Goal: Transaction & Acquisition: Purchase product/service

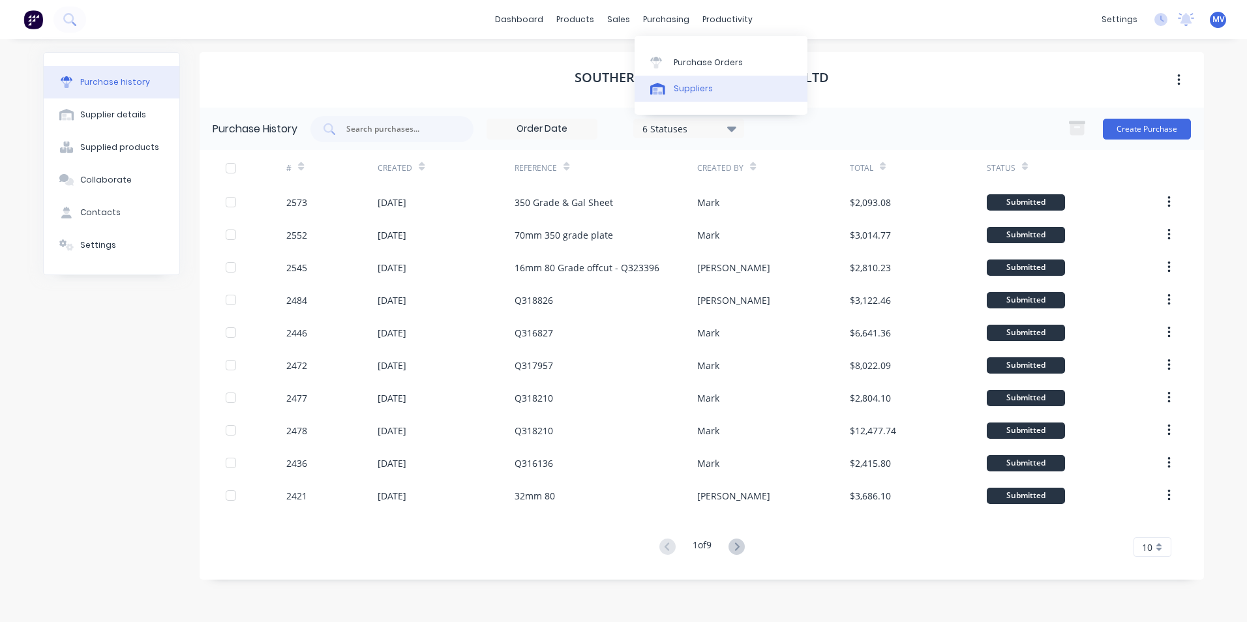
click at [686, 89] on div "Suppliers" at bounding box center [693, 89] width 39 height 12
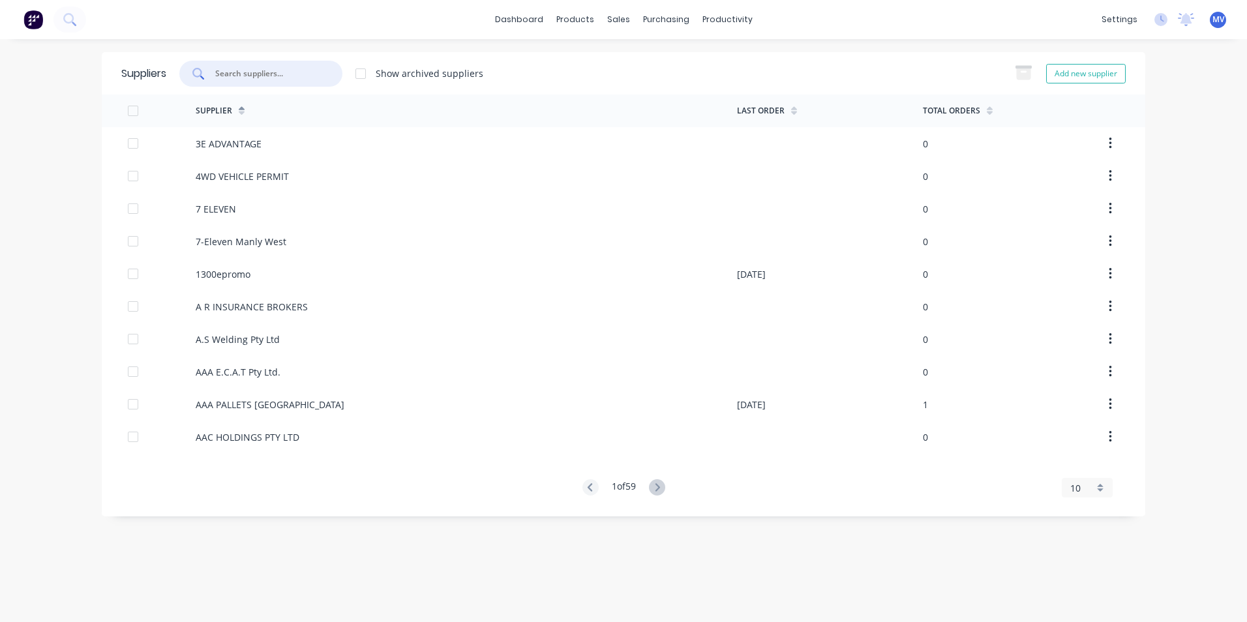
click at [249, 68] on input "text" at bounding box center [268, 73] width 108 height 13
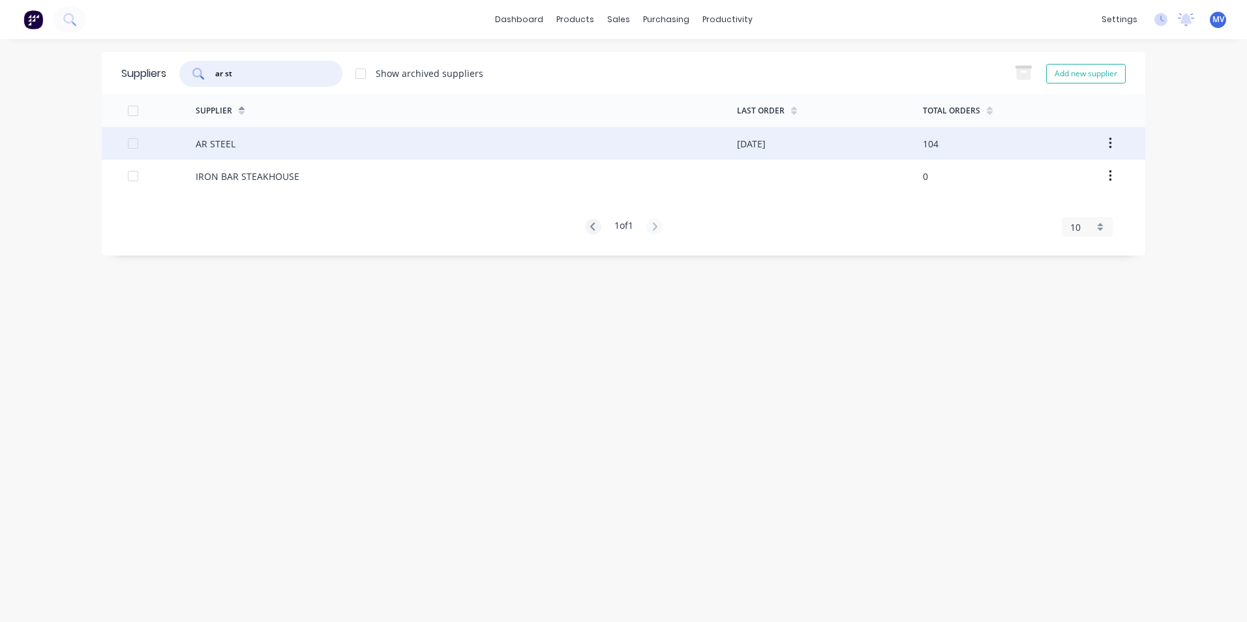
type input "ar st"
click at [226, 143] on div "AR STEEL" at bounding box center [216, 144] width 40 height 14
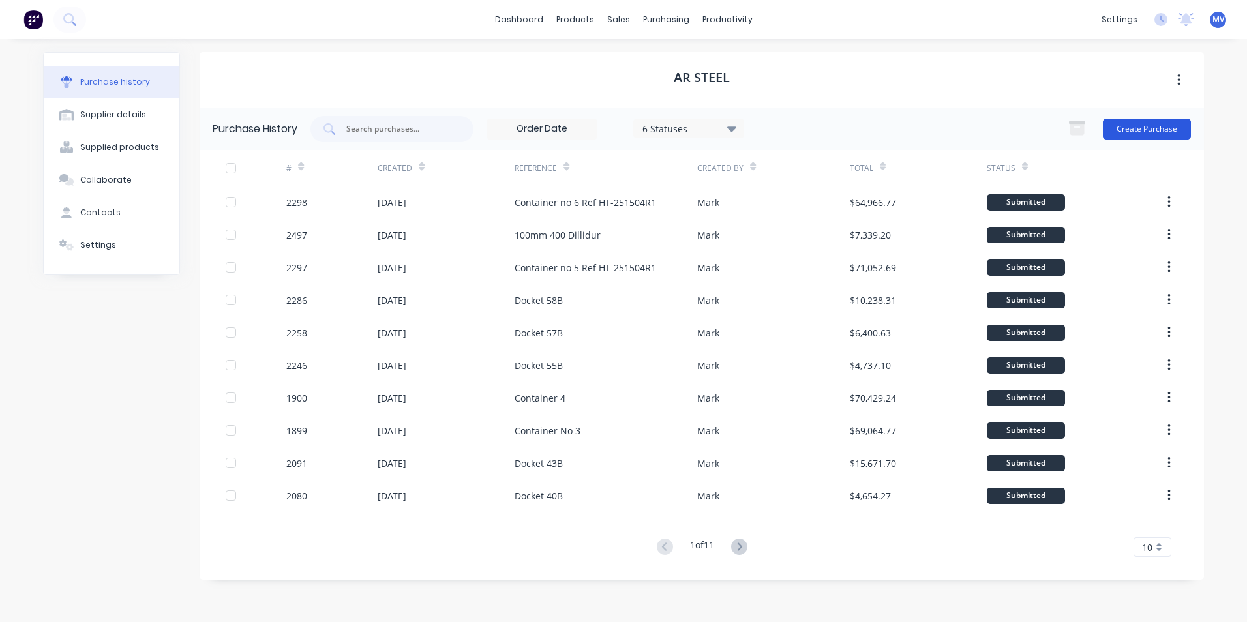
click at [1139, 128] on button "Create Purchase" at bounding box center [1147, 129] width 88 height 21
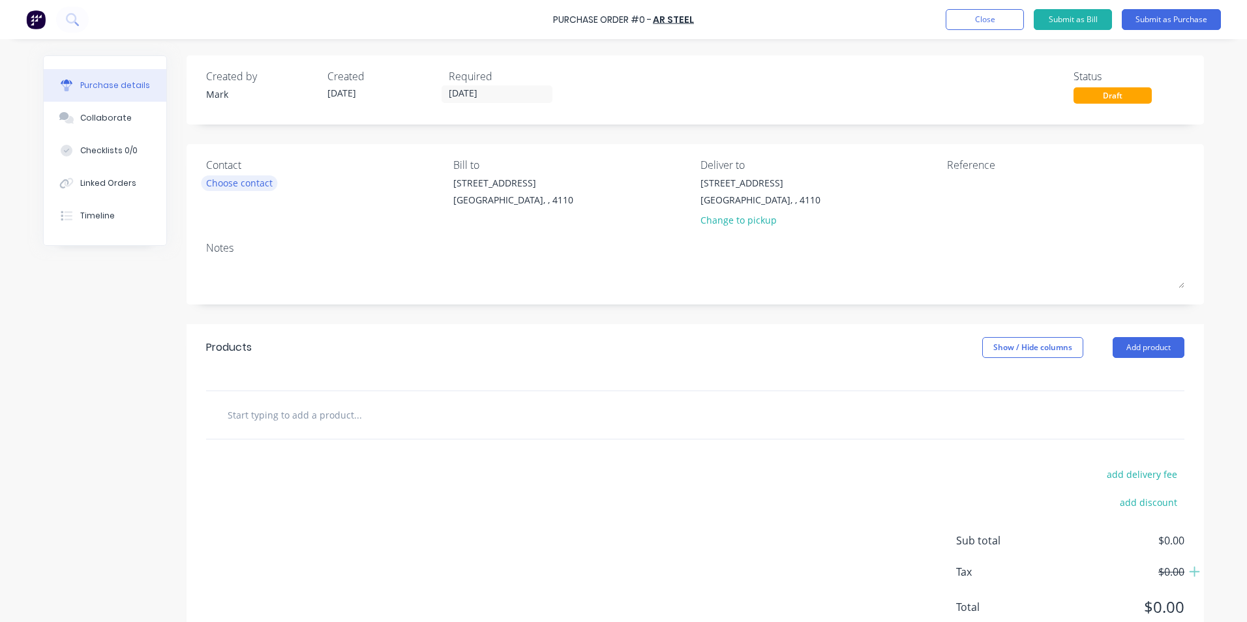
click at [245, 179] on div "Choose contact" at bounding box center [239, 183] width 67 height 14
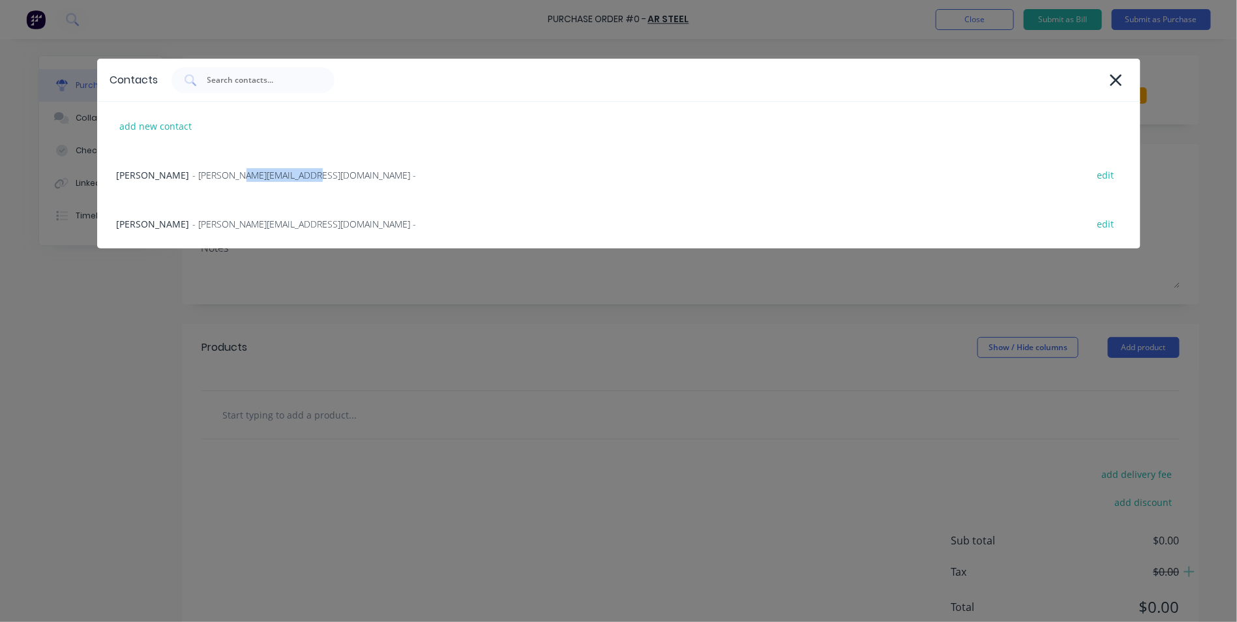
click at [245, 179] on span "- [PERSON_NAME][EMAIL_ADDRESS][DOMAIN_NAME] -" at bounding box center [305, 175] width 224 height 14
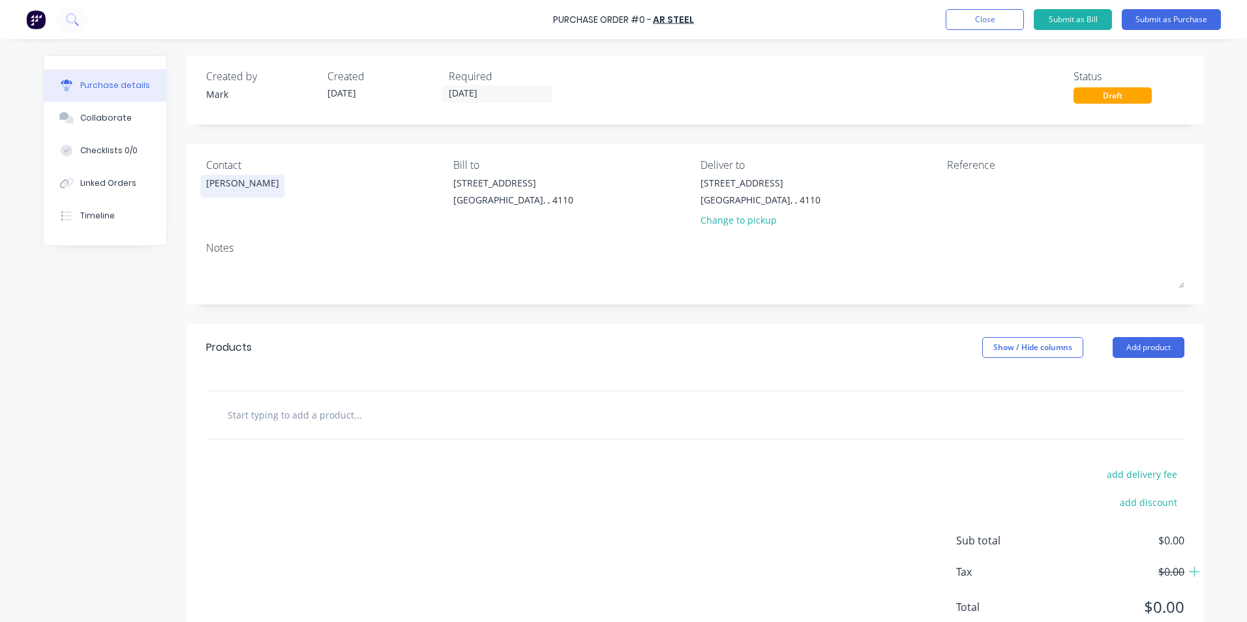
drag, startPoint x: 245, startPoint y: 179, endPoint x: 234, endPoint y: 184, distance: 12.6
click at [234, 184] on div "[PERSON_NAME]" at bounding box center [242, 183] width 73 height 14
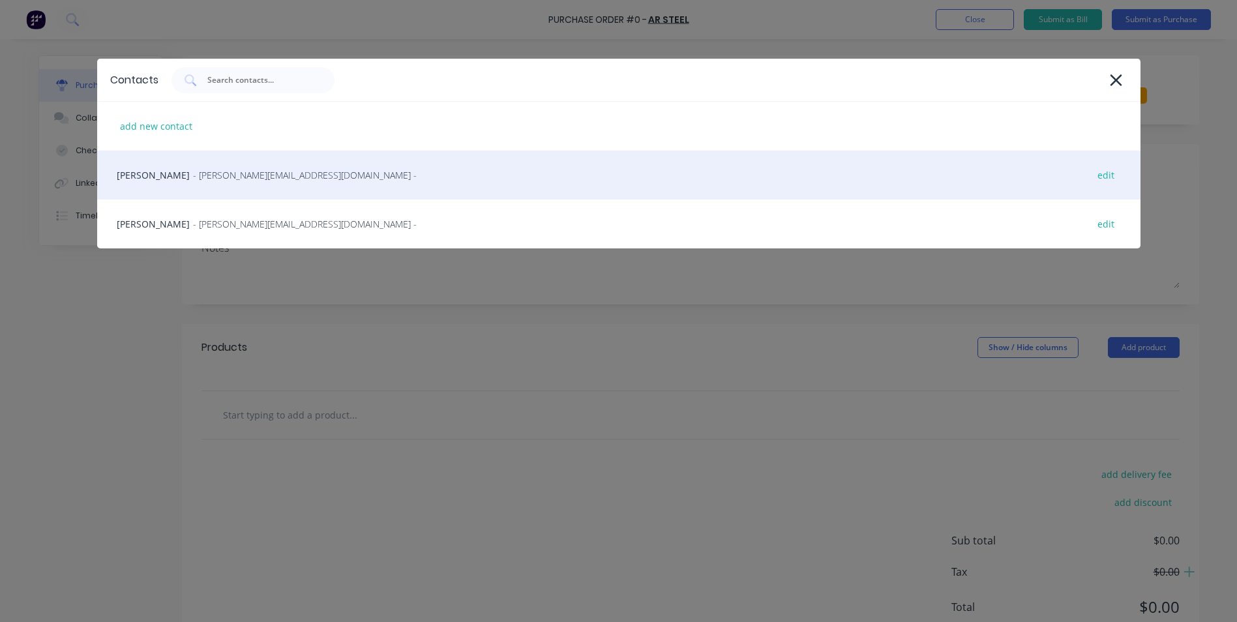
click at [193, 177] on span "- [PERSON_NAME][EMAIL_ADDRESS][DOMAIN_NAME] -" at bounding box center [305, 175] width 224 height 14
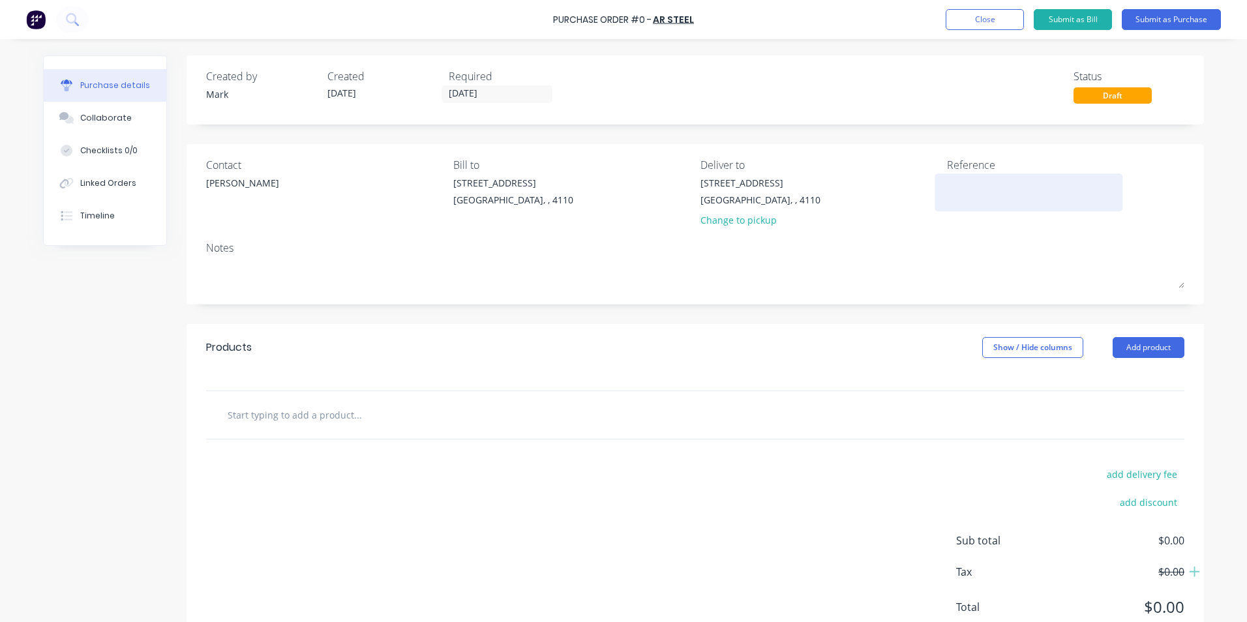
click at [971, 184] on textarea at bounding box center [1028, 190] width 163 height 29
type textarea "Docket 87"
type textarea "x"
type textarea "Docket 87B"
type textarea "x"
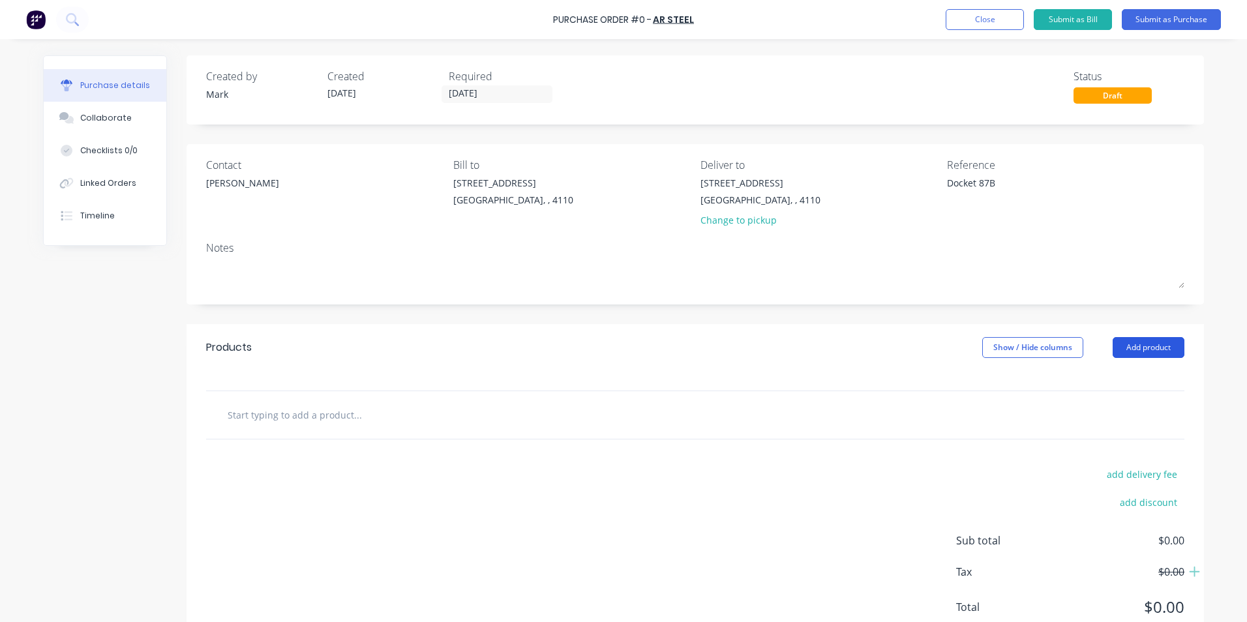
type textarea "Docket 87B"
click at [1143, 350] on button "Add product" at bounding box center [1149, 347] width 72 height 21
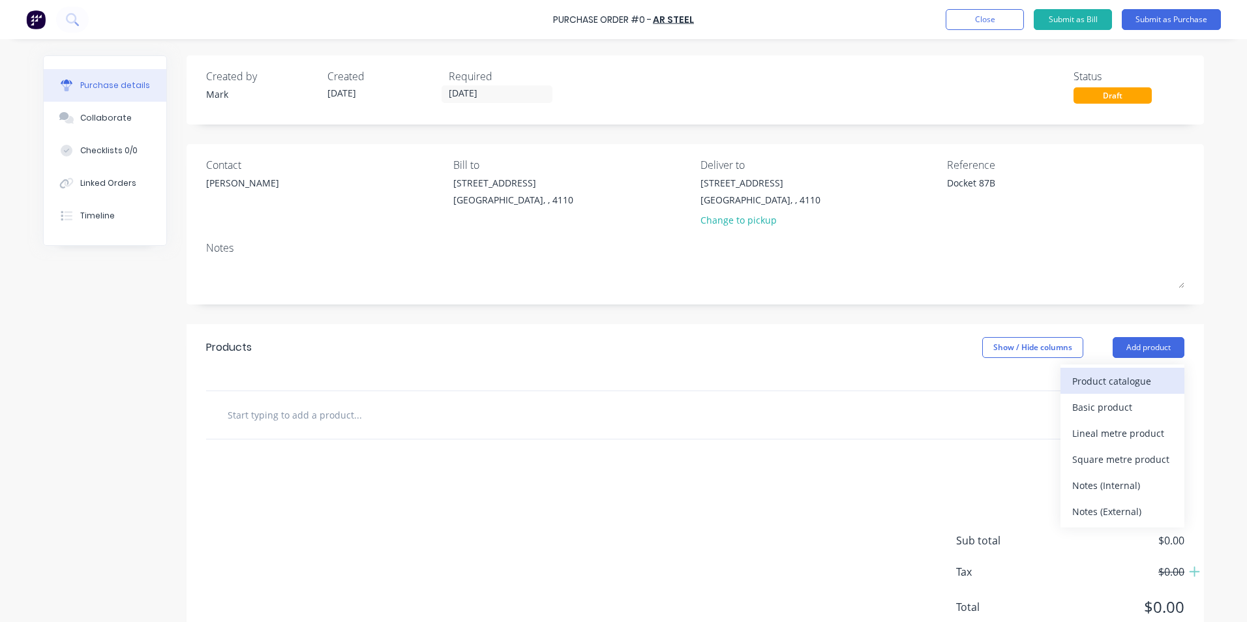
click at [1092, 378] on div "Product catalogue" at bounding box center [1122, 381] width 100 height 19
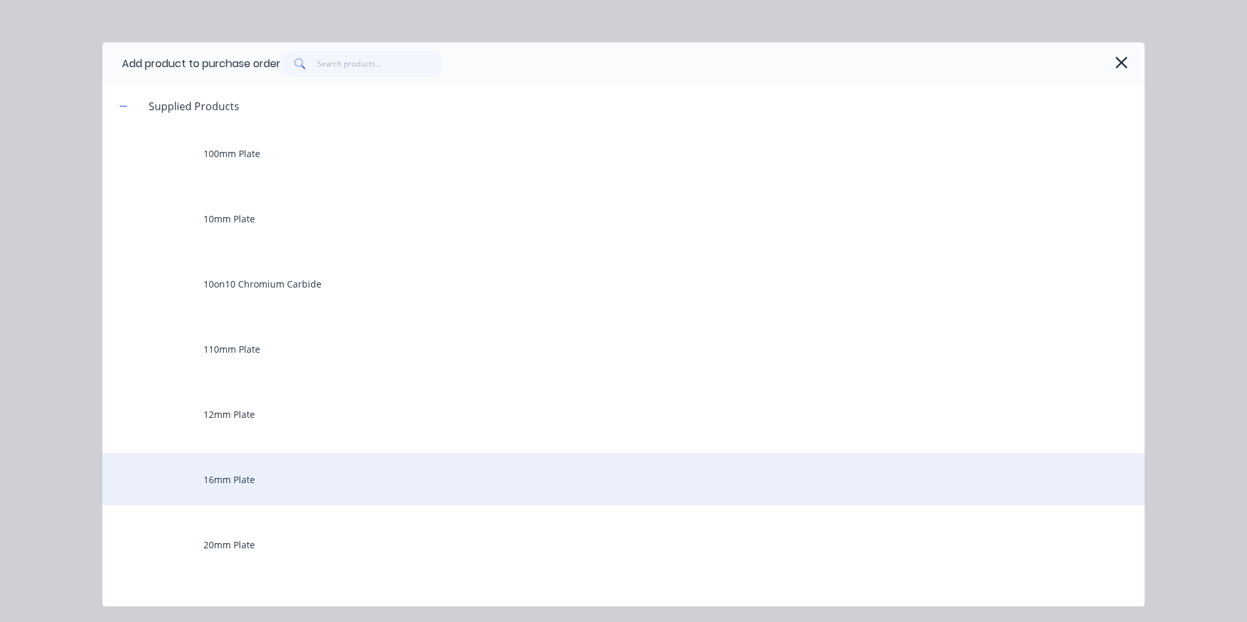
click at [226, 482] on div "16mm Plate" at bounding box center [623, 479] width 1042 height 52
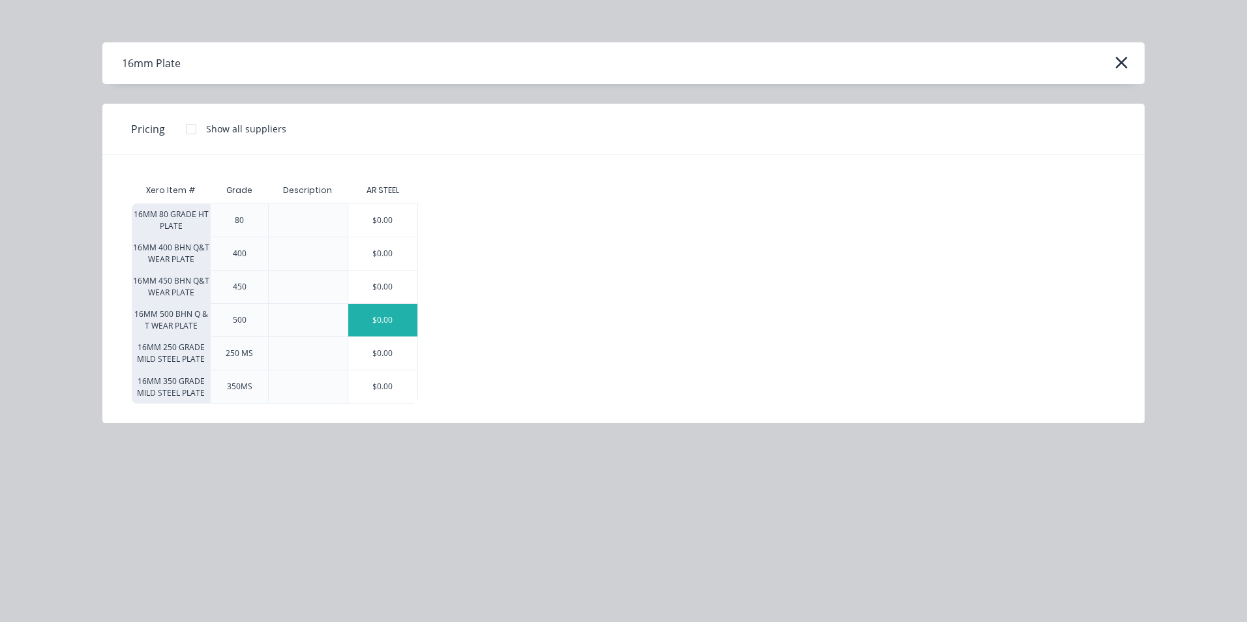
click at [393, 312] on div "$0.00" at bounding box center [383, 320] width 70 height 33
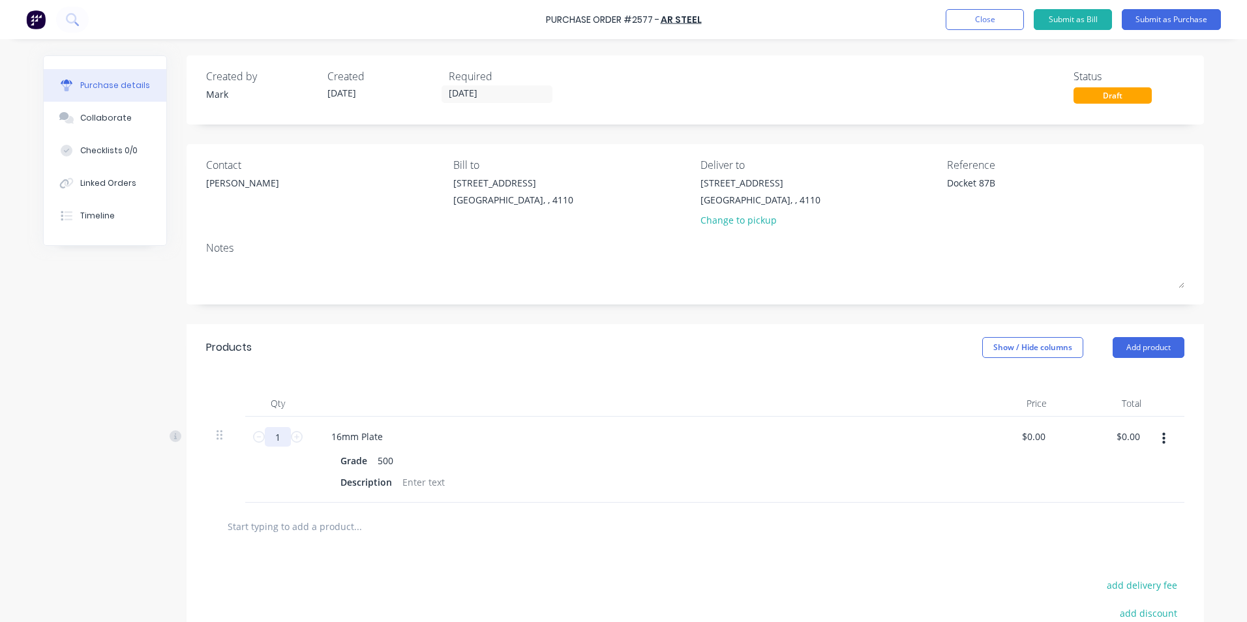
drag, startPoint x: 269, startPoint y: 440, endPoint x: 279, endPoint y: 438, distance: 10.8
click at [279, 438] on input "1" at bounding box center [278, 437] width 26 height 20
type textarea "x"
type input "14"
type textarea "x"
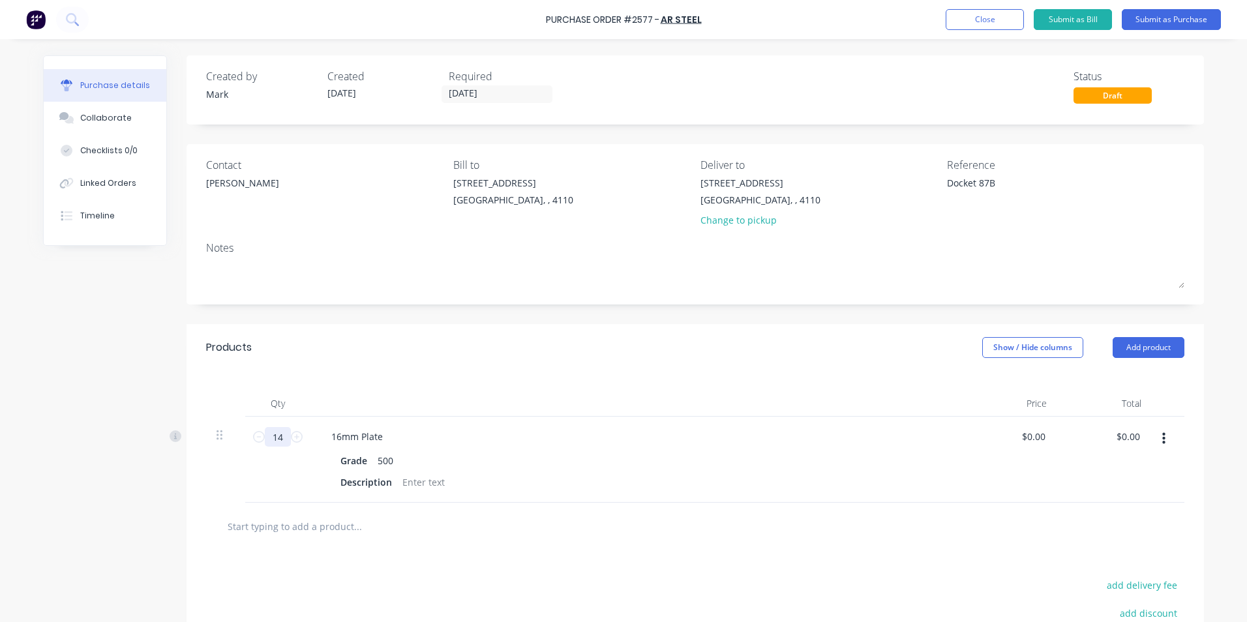
type input "145"
type textarea "x"
type input "1457"
type textarea "x"
type input "1457"
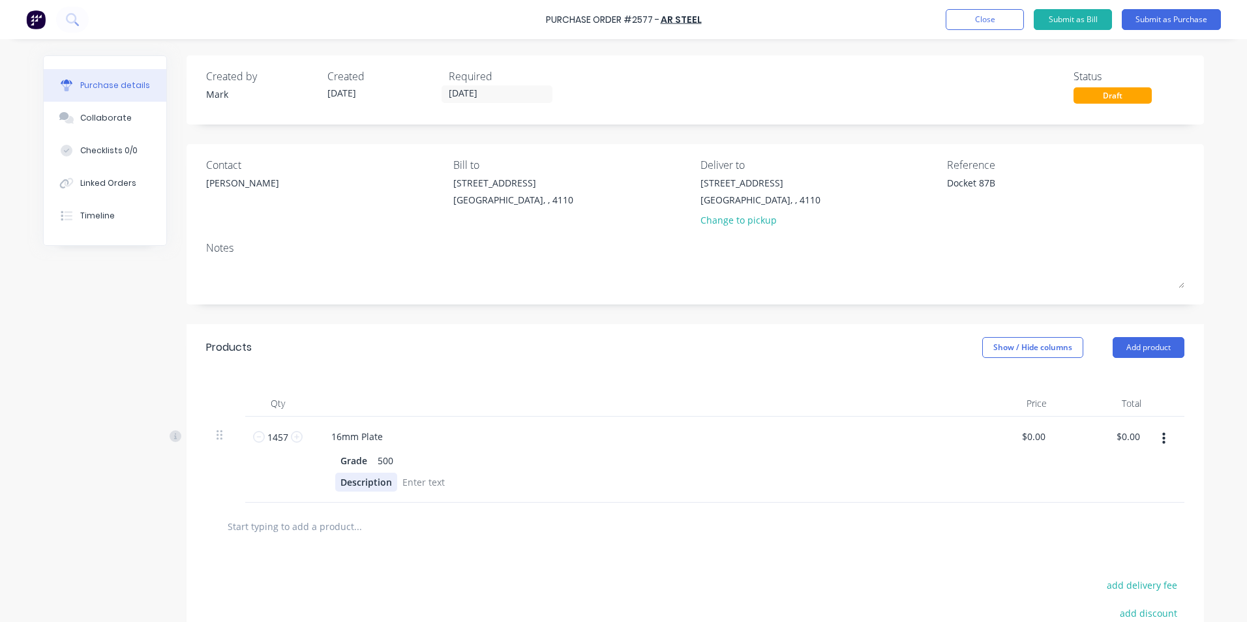
type textarea "x"
type input "0.0000"
drag, startPoint x: 1025, startPoint y: 434, endPoint x: 1055, endPoint y: 436, distance: 30.8
click at [1055, 436] on div "1457 1457 16mm Plate Grade 500 1 Plate 5800 x 2000 0.0000 0.0000 $0.00 $0.00" at bounding box center [695, 460] width 978 height 86
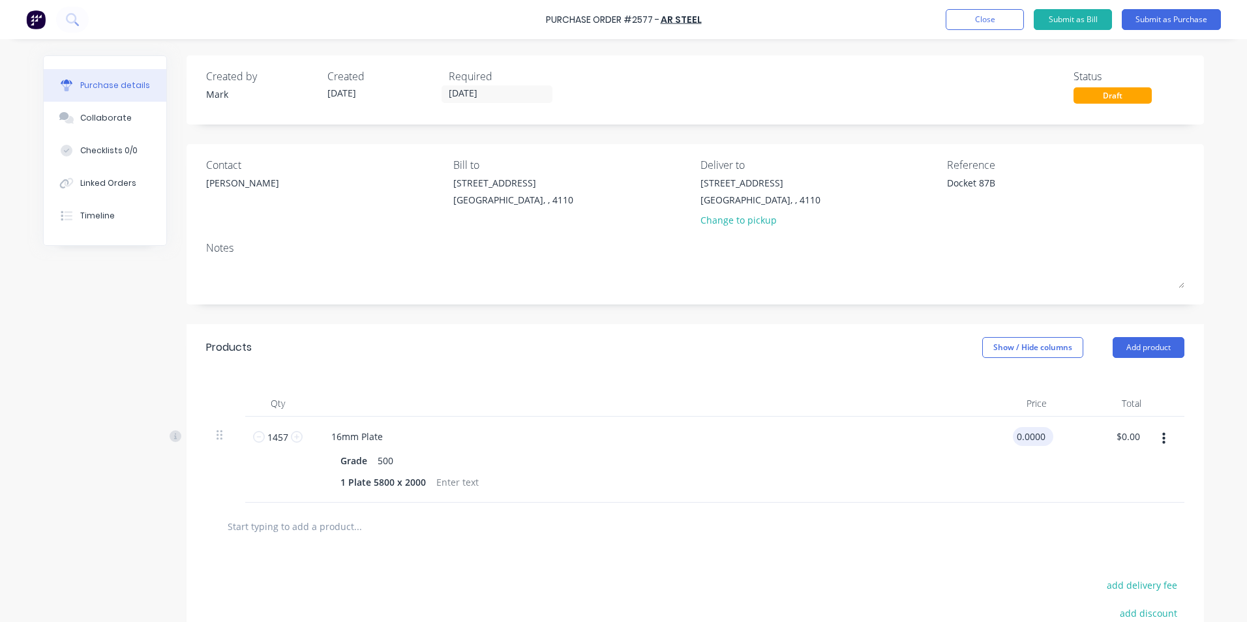
type textarea "x"
drag, startPoint x: 1010, startPoint y: 436, endPoint x: 1061, endPoint y: 436, distance: 50.9
click at [1061, 436] on div "1457 1457 16mm Plate Grade 500 1 Plate 5800 x 2000 0.0000 0.0000 $0.00 $0.00" at bounding box center [695, 460] width 978 height 86
type input "2.55"
type textarea "x"
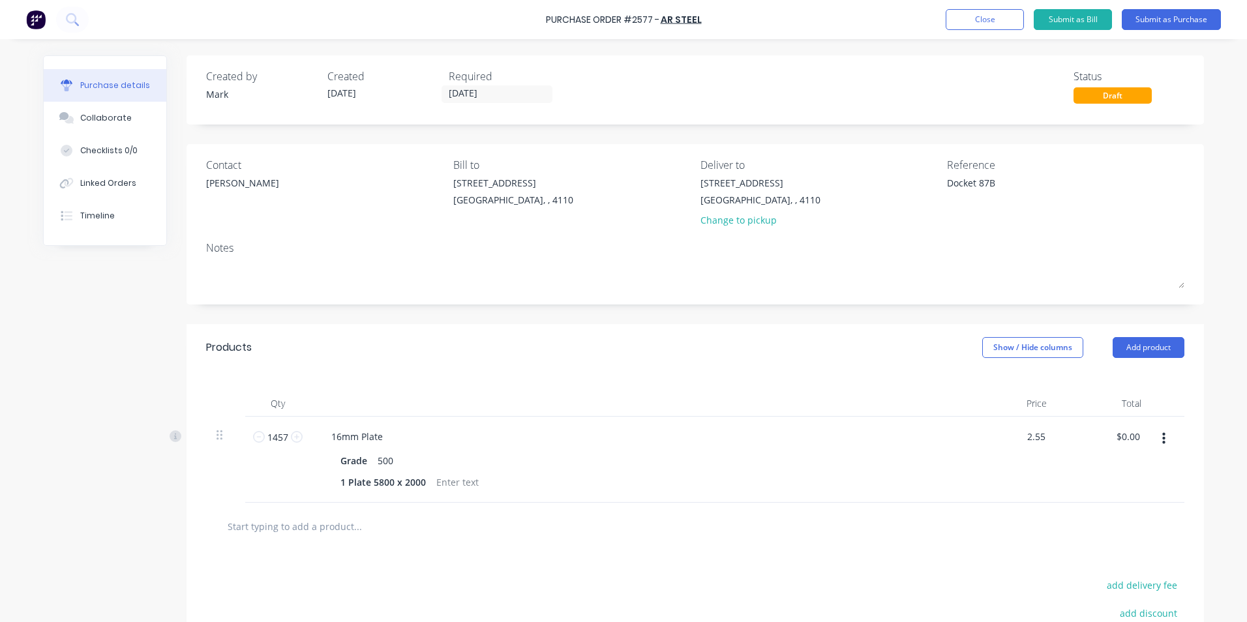
type input "$2.55"
type input "3715.35"
type textarea "x"
type input "$3,715.35"
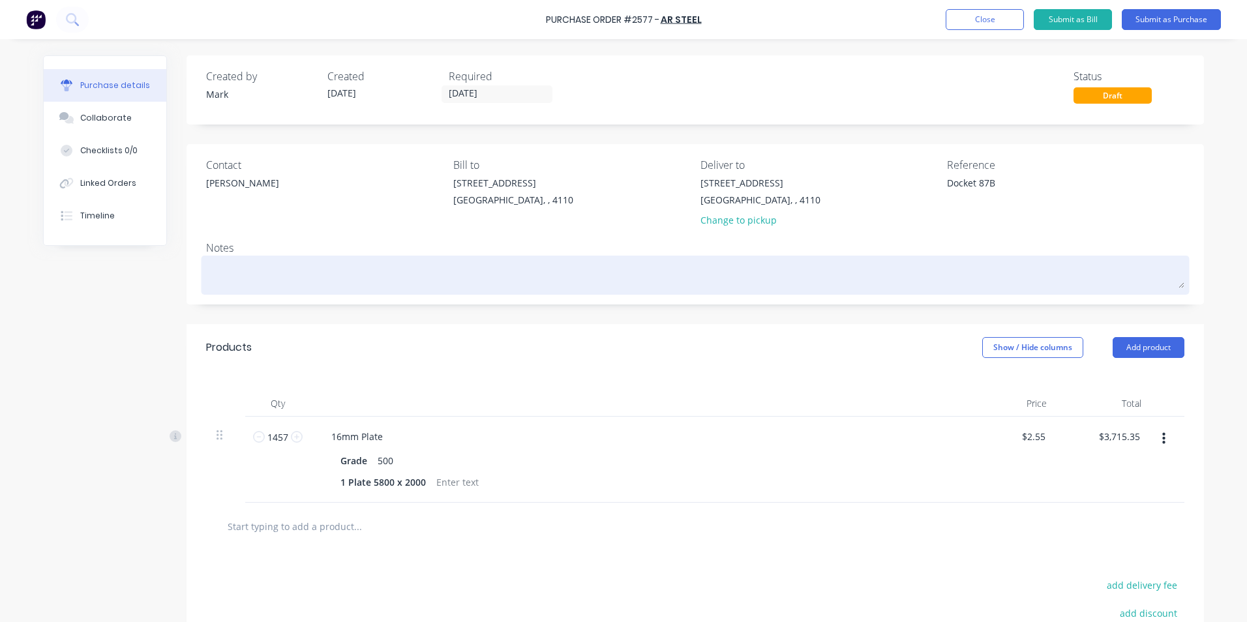
click at [211, 273] on textarea at bounding box center [695, 273] width 978 height 29
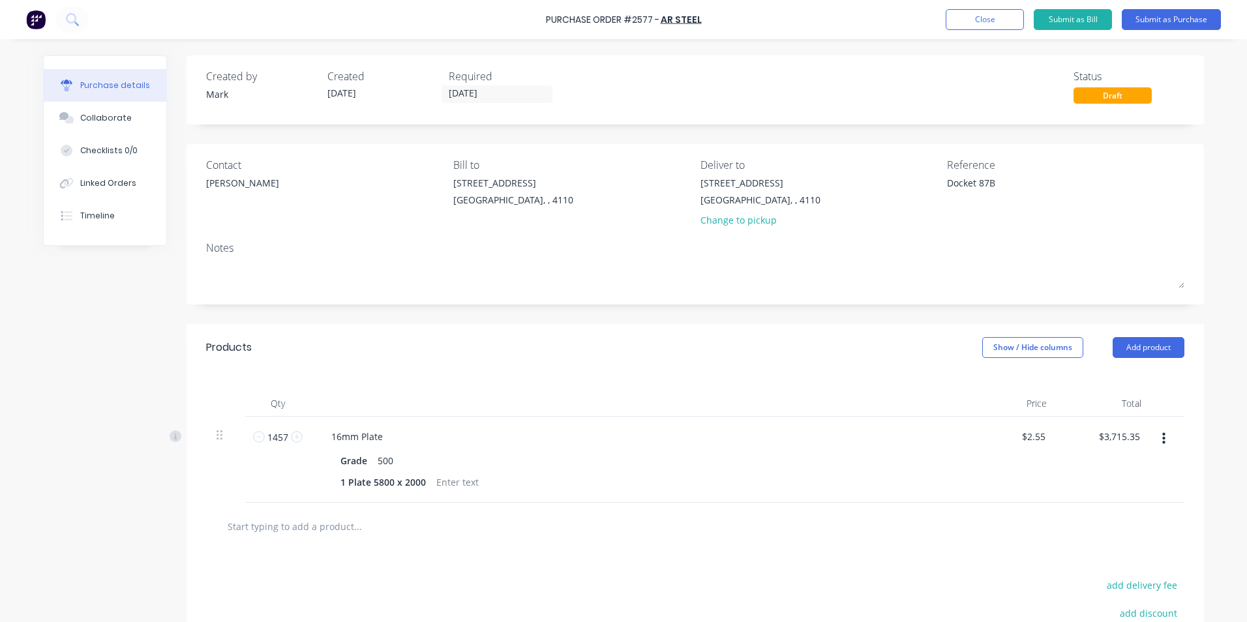
type textarea "x"
type textarea "T"
type textarea "x"
type textarea "Th"
type textarea "x"
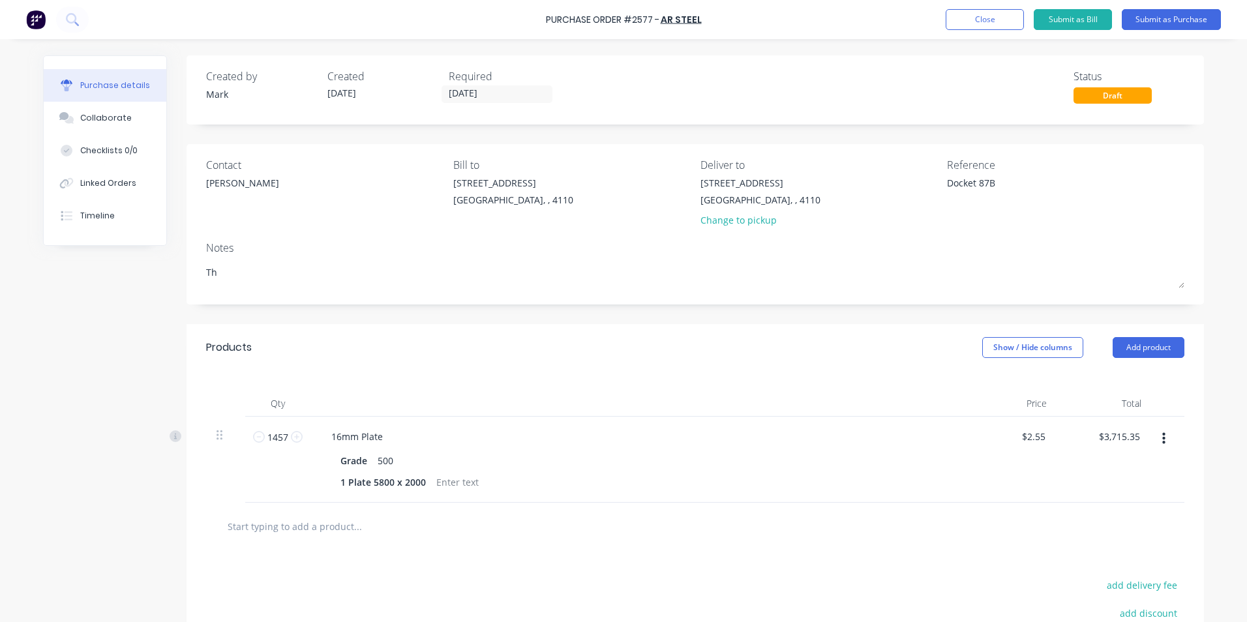
type textarea "The"
type textarea "x"
type textarea "Ther"
type textarea "x"
type textarea "There"
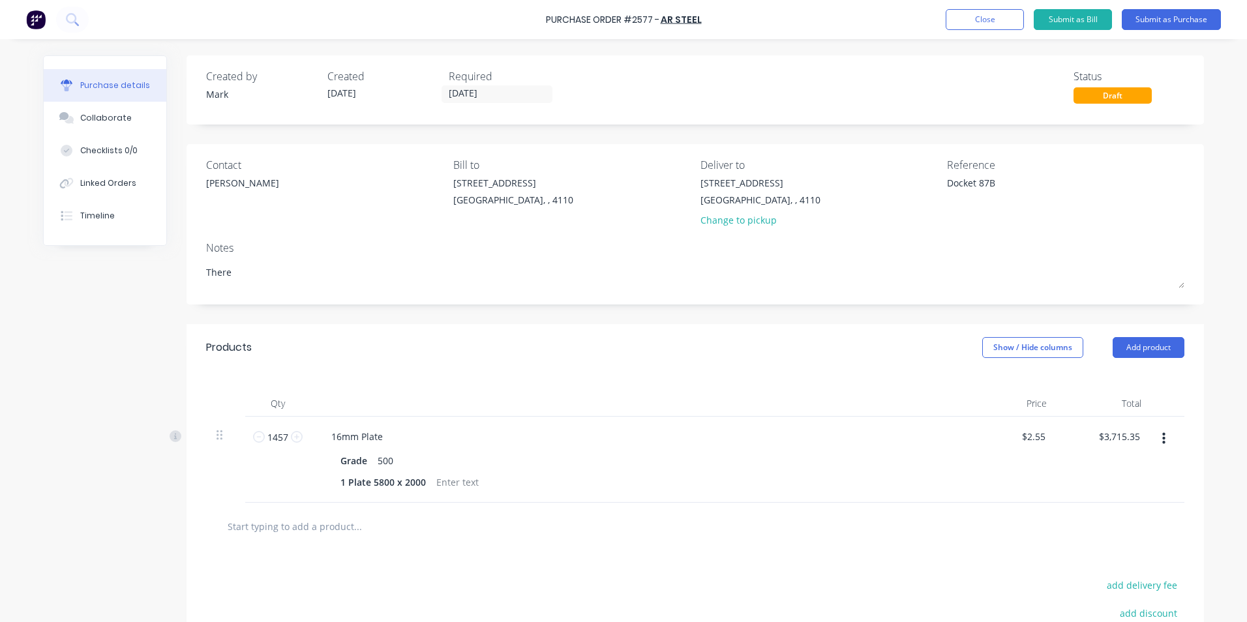
type textarea "x"
type textarea "There"
type textarea "x"
type textarea "There a"
type textarea "x"
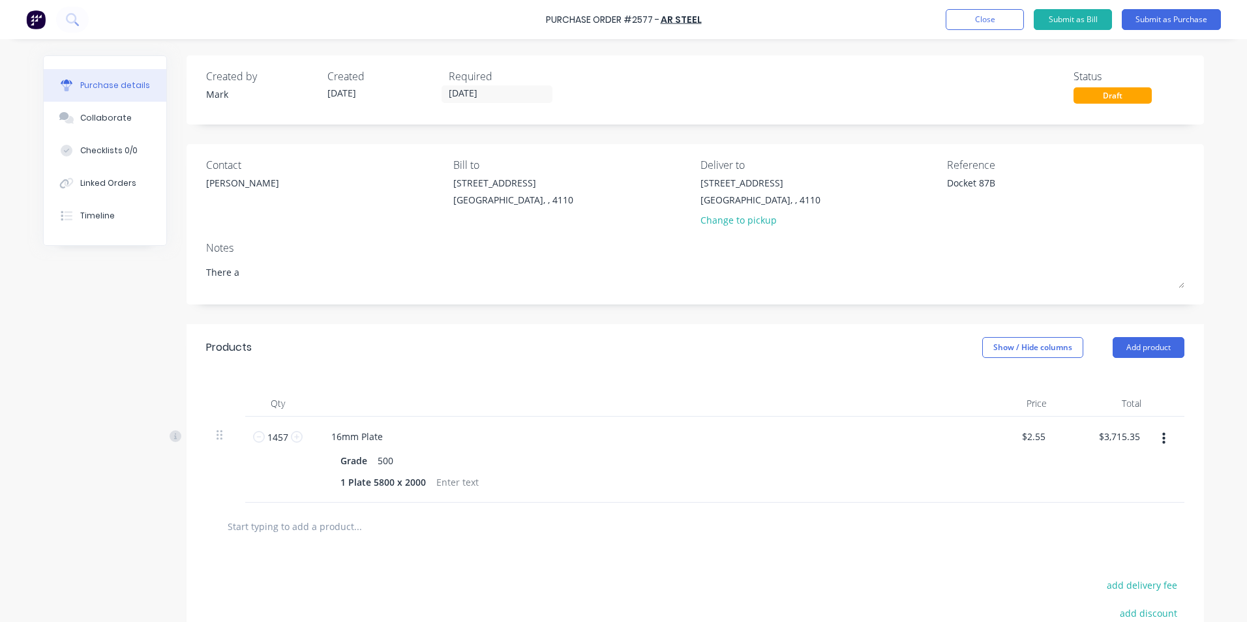
type textarea "There ar"
type textarea "x"
type textarea "There are"
type textarea "x"
type textarea "There are"
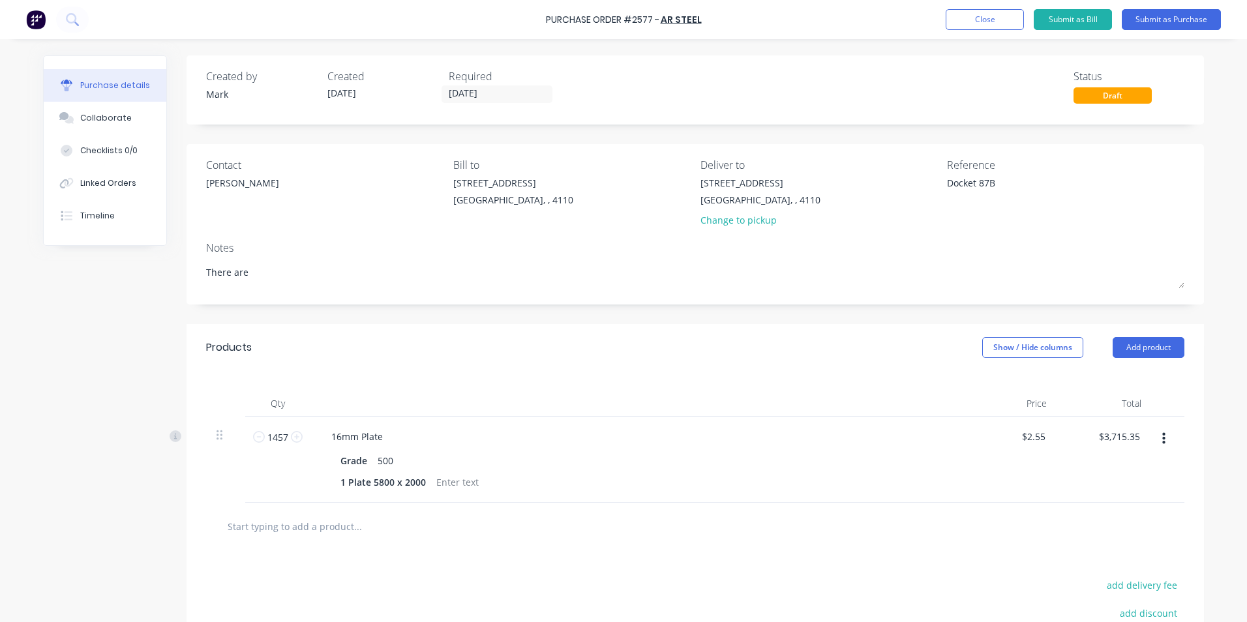
type textarea "x"
type textarea "There are n"
type textarea "x"
type textarea "There are"
type textarea "x"
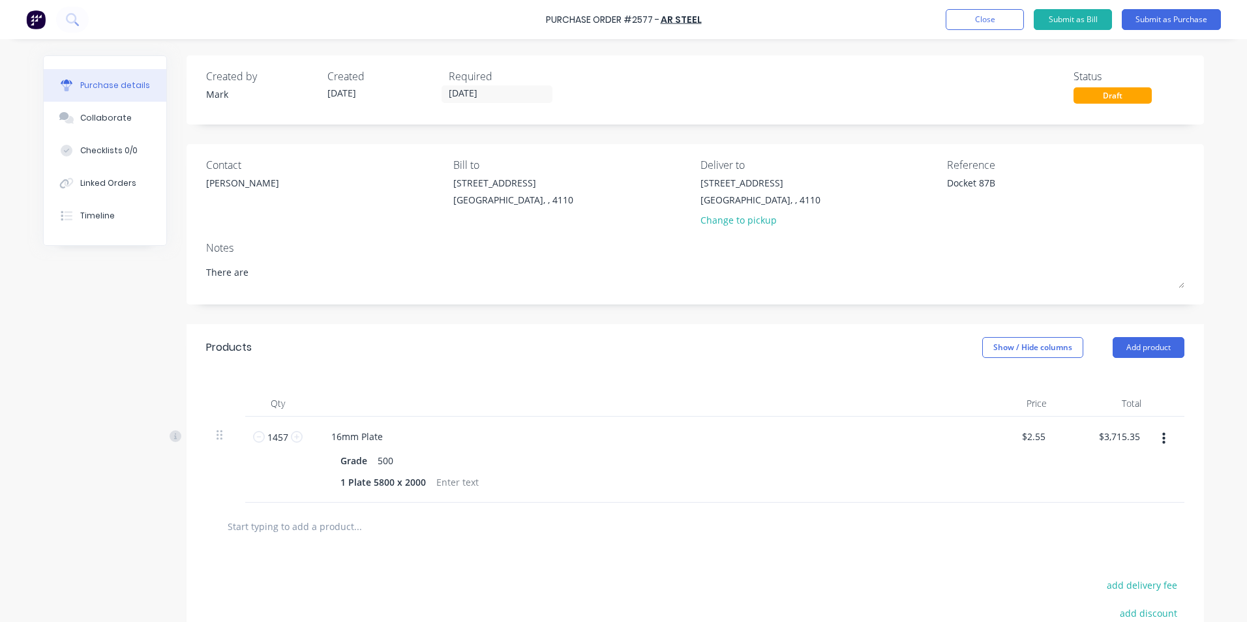
type textarea "There are"
type textarea "x"
type textarea "There ar"
type textarea "x"
type textarea "There a"
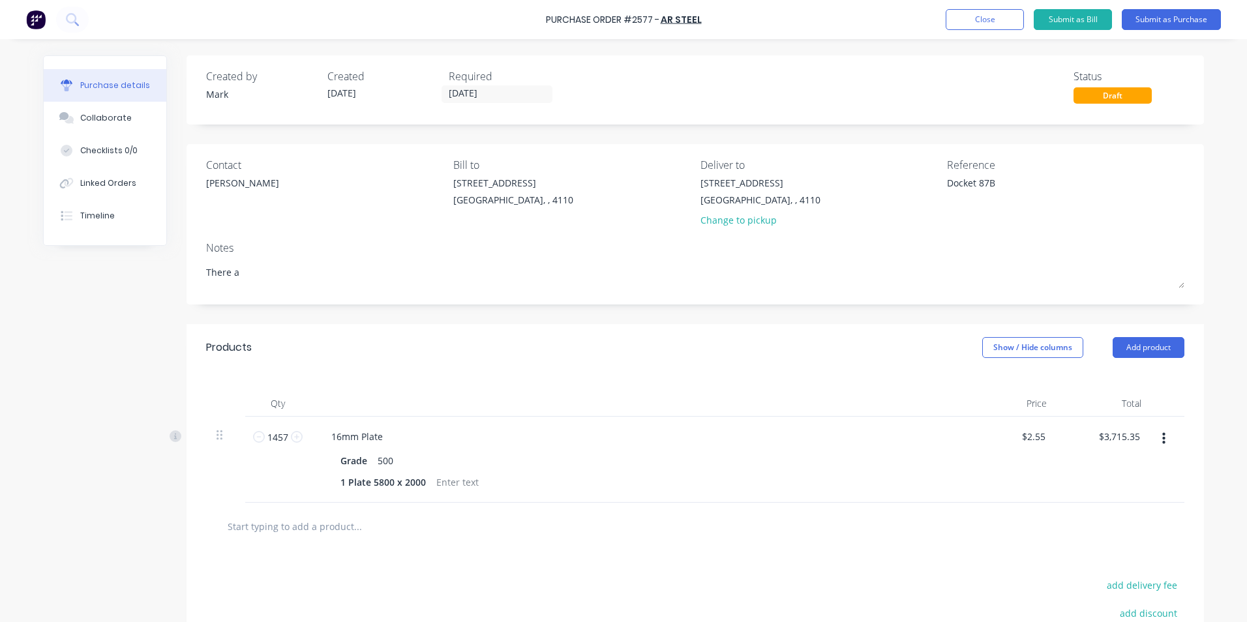
type textarea "x"
type textarea "There"
type textarea "x"
type textarea "There i"
type textarea "x"
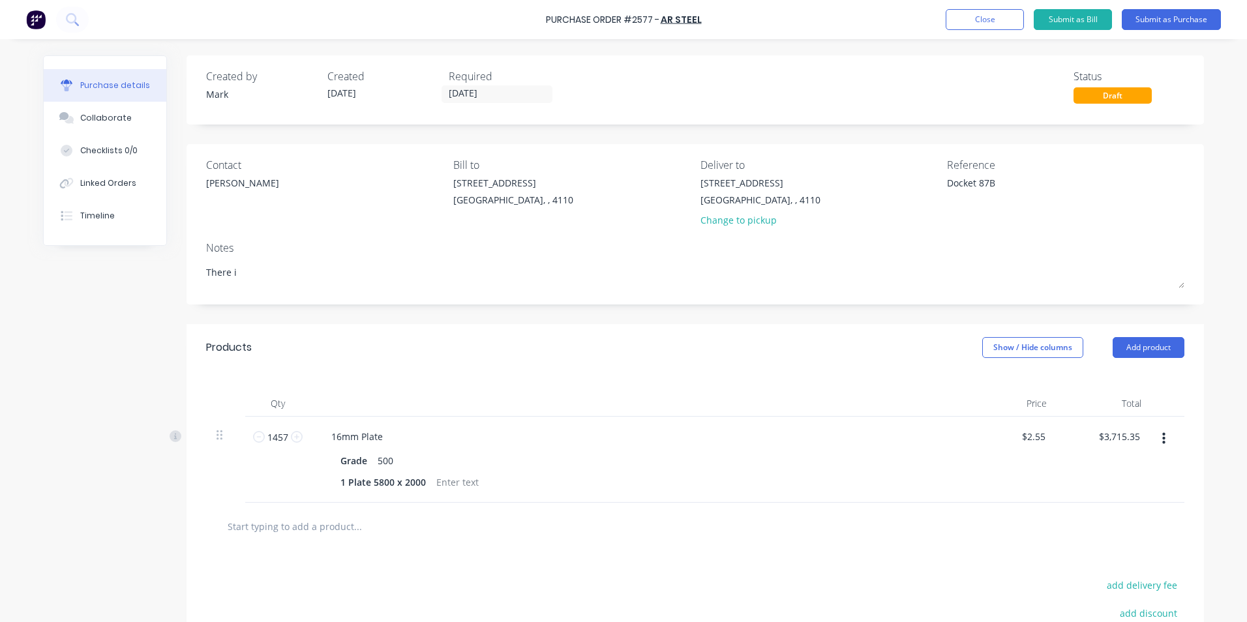
type textarea "There is"
type textarea "x"
type textarea "There is"
type textarea "x"
type textarea "There is n"
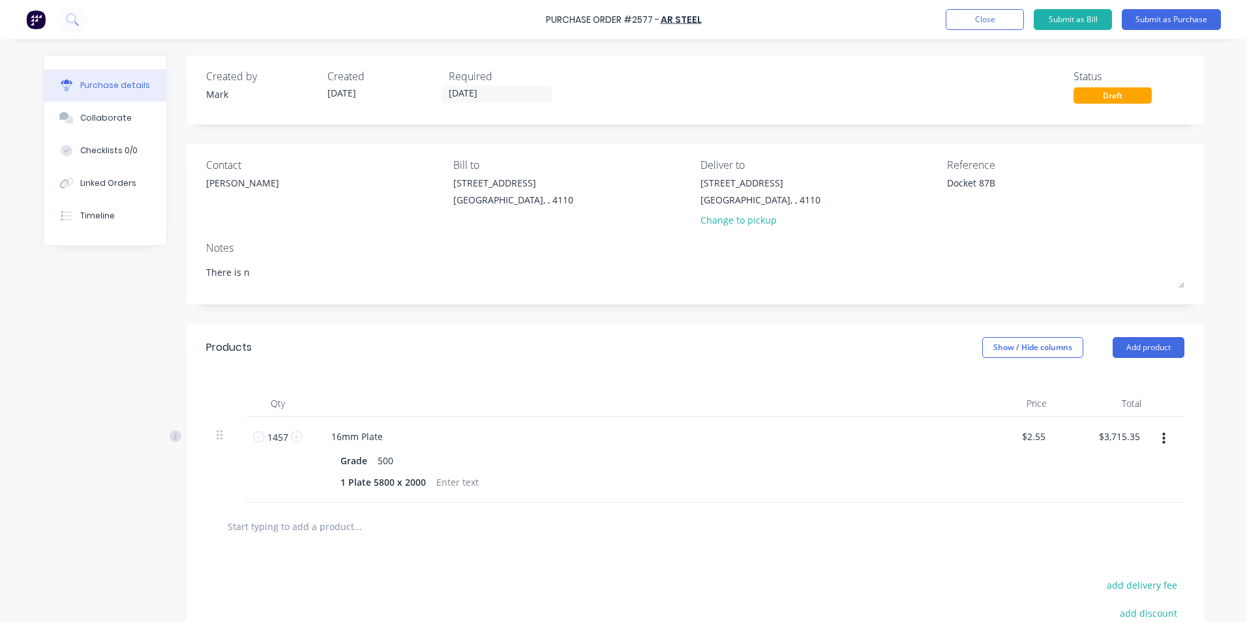
type textarea "x"
type textarea "There is no"
type textarea "x"
type textarea "There is now"
type textarea "x"
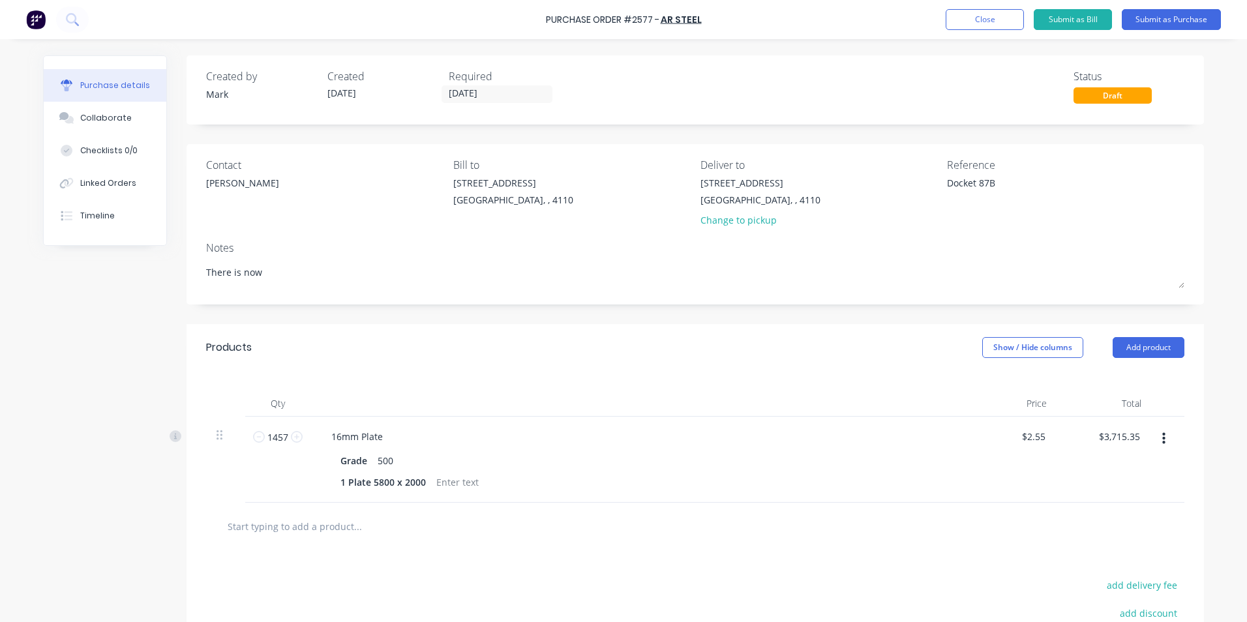
type textarea "There is now"
type textarea "x"
type textarea "There is now o"
type textarea "x"
type textarea "There is now on"
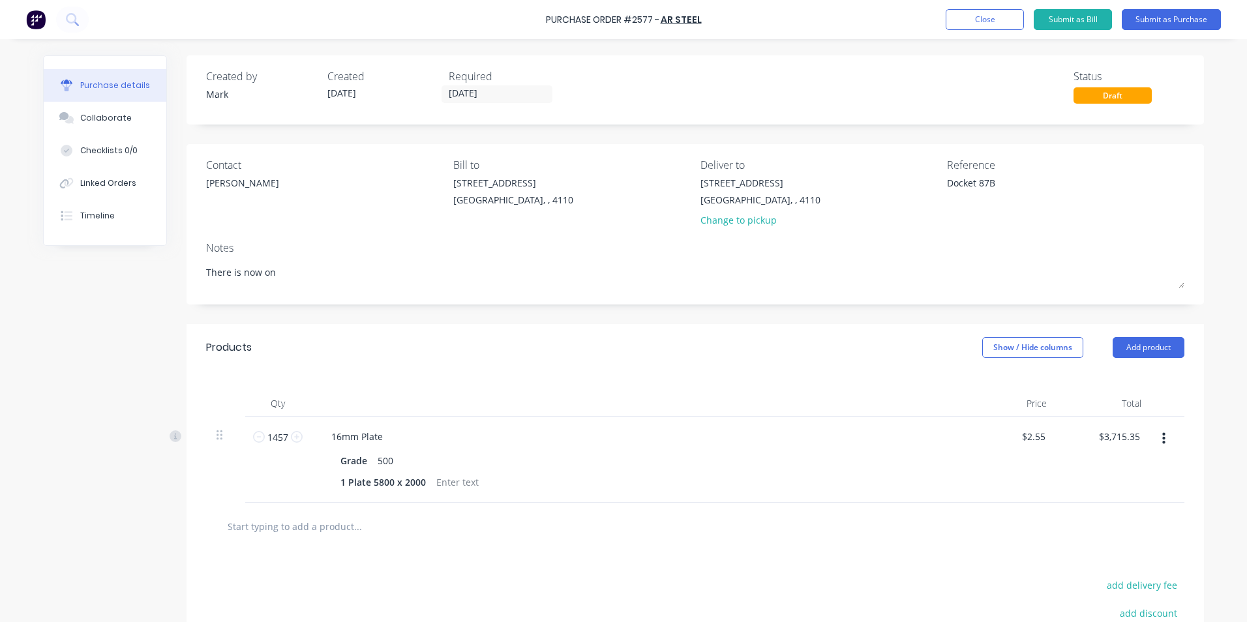
type textarea "x"
type textarea "There is now onl"
type textarea "x"
type textarea "There is now only"
type textarea "x"
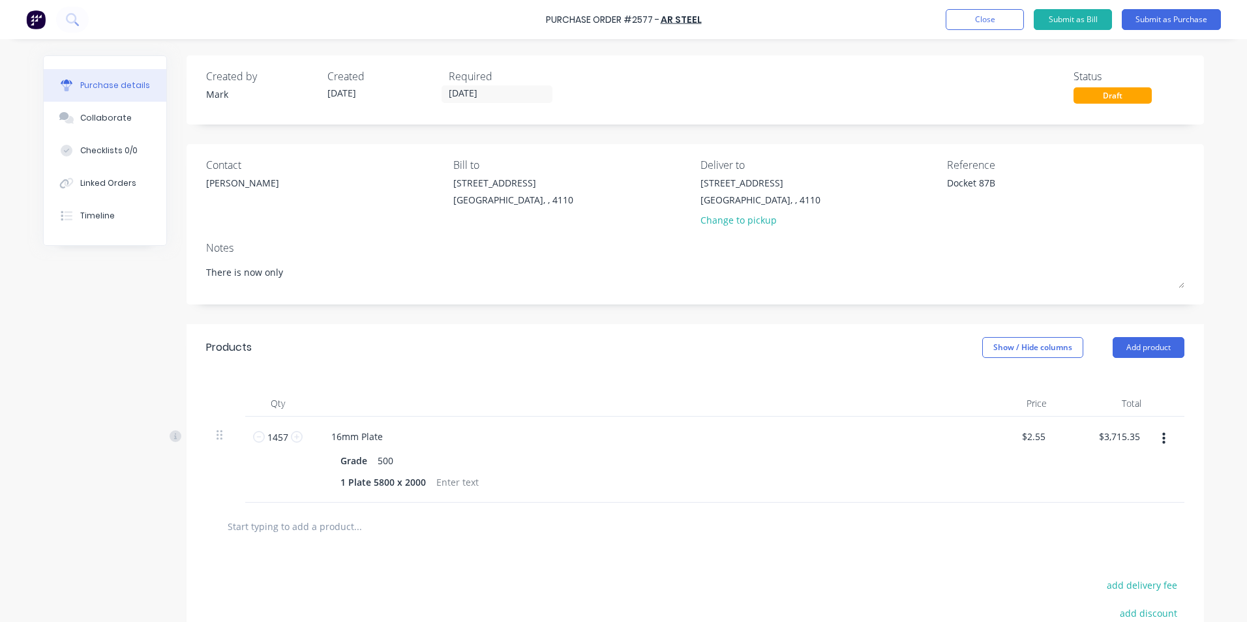
type textarea "There is now only"
type textarea "x"
type textarea "There is now only 1"
type textarea "x"
type textarea "There is now only 1"
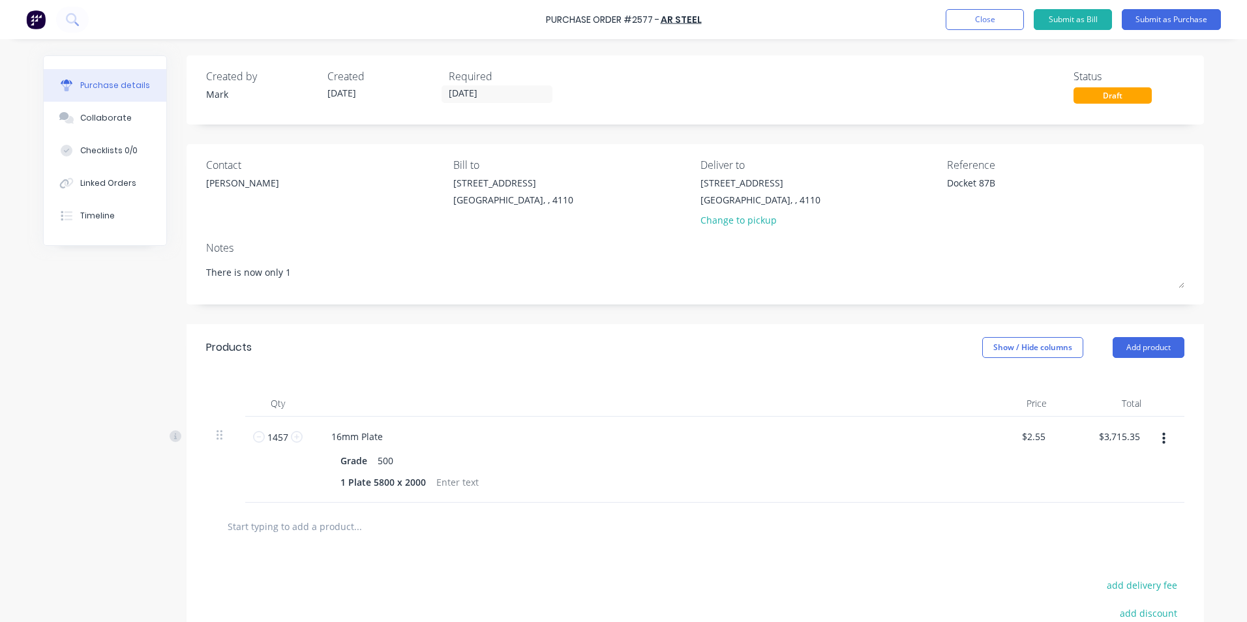
type textarea "x"
type textarea "There is now only 1 P"
type textarea "x"
type textarea "There is now only 1 Pl"
type textarea "x"
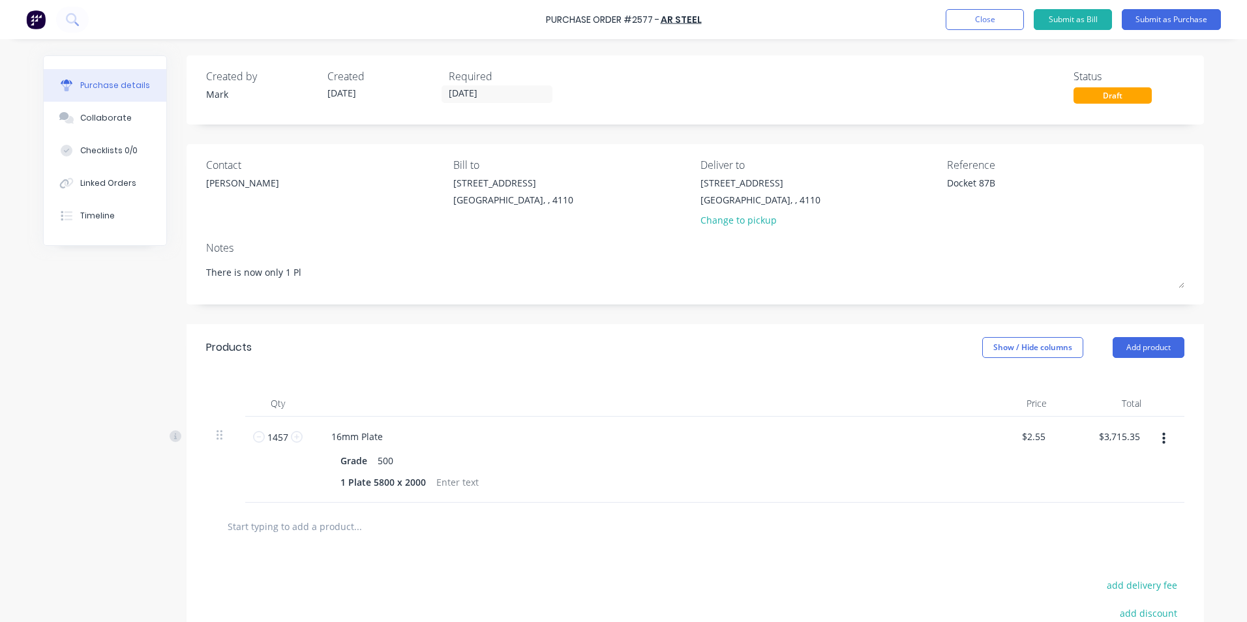
type textarea "There is now only 1 Pla"
type textarea "x"
type textarea "There is now only 1 Plat"
type textarea "x"
type textarea "There is now only 1 Plate"
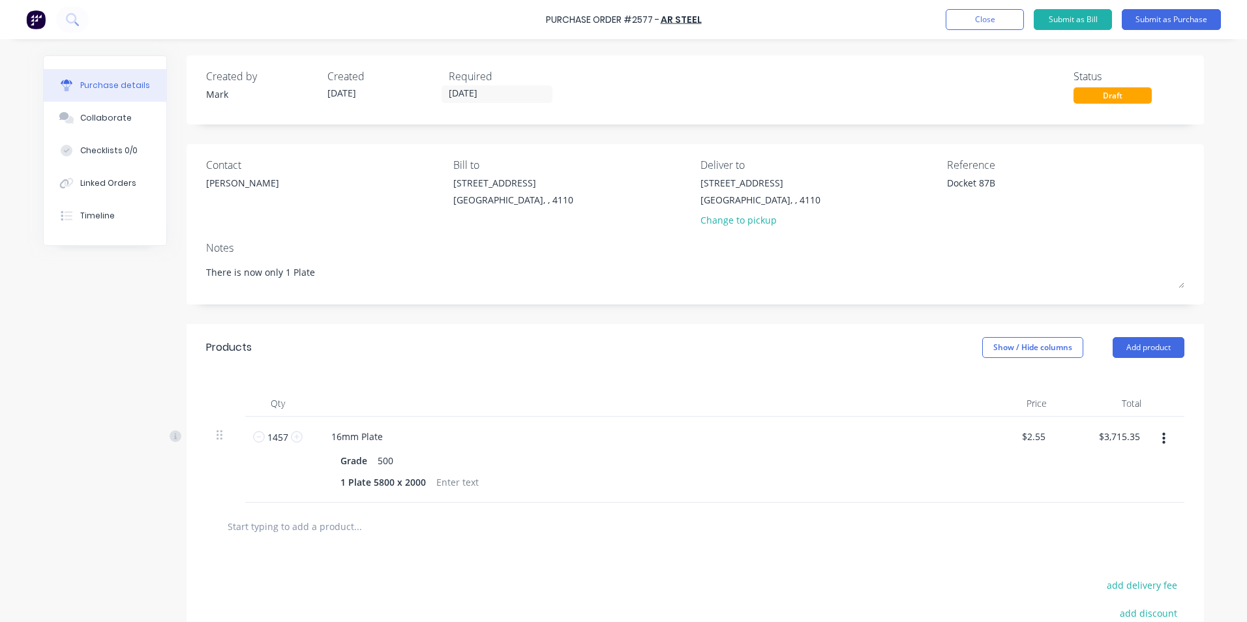
type textarea "x"
type textarea "There is now only 1 Plate"
type textarea "x"
type textarea "There is now only 1 Plate 1"
type textarea "x"
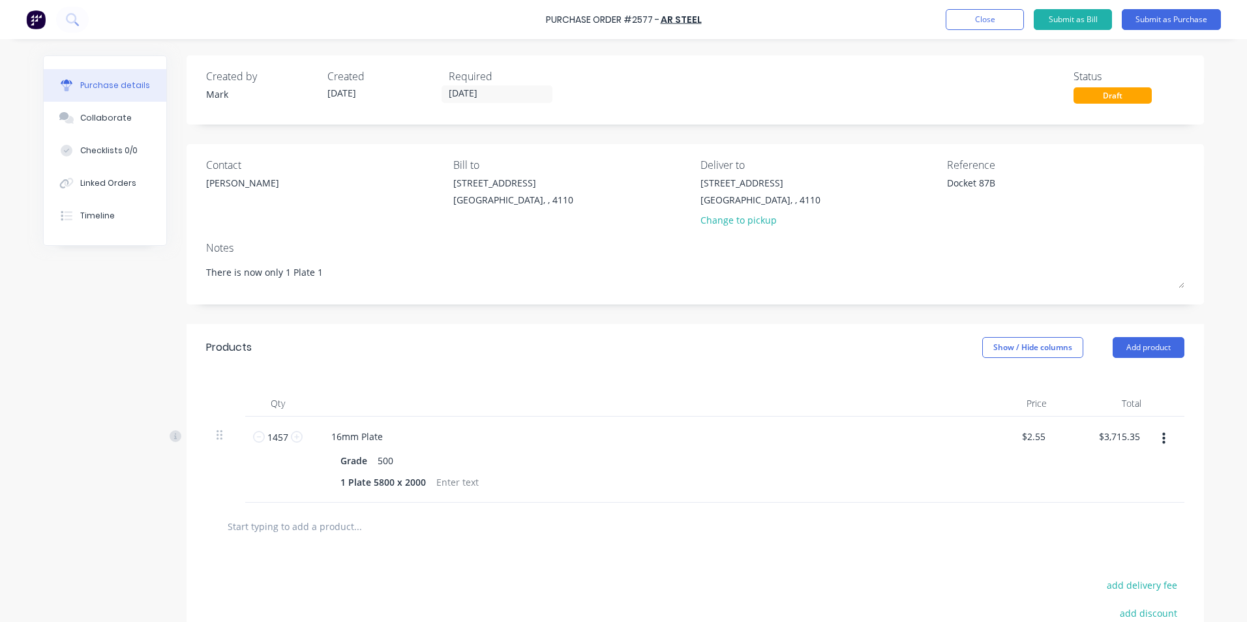
type textarea "There is now only 1 Plate 16"
type textarea "x"
type textarea "There is now only 1 Plate 16m"
type textarea "x"
type textarea "There is now only 1 Plate 16mm"
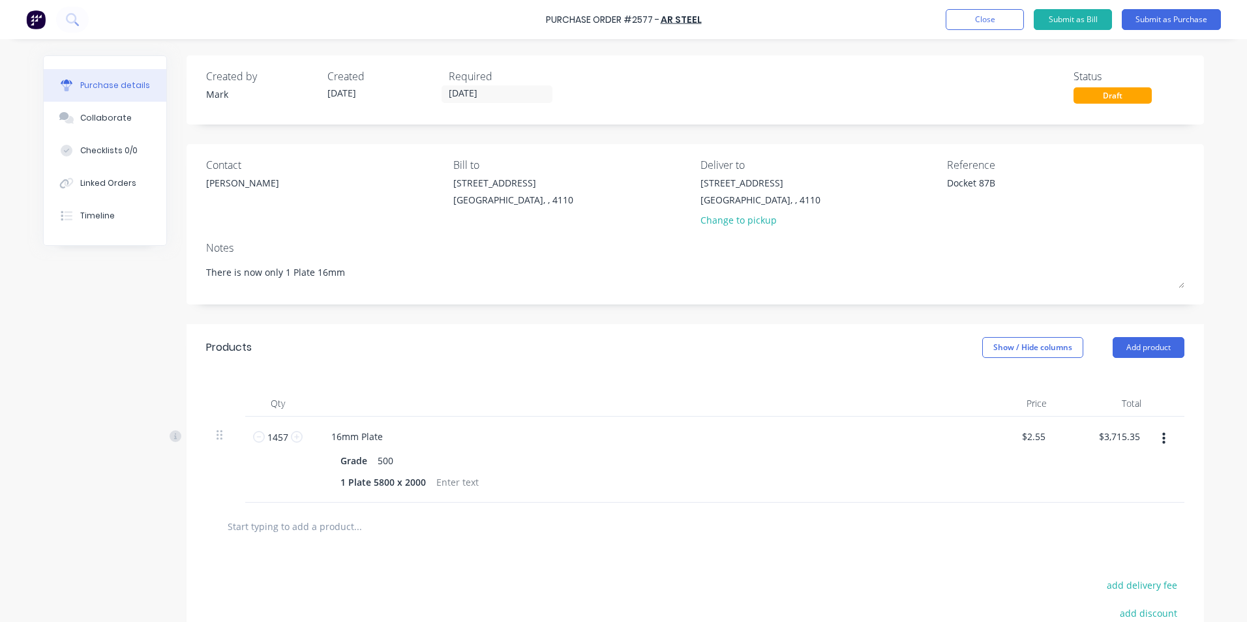
type textarea "x"
type textarea "There is now only 1 Plate 16mm"
type textarea "x"
type textarea "There is now only 1 Plate 16mm 5"
type textarea "x"
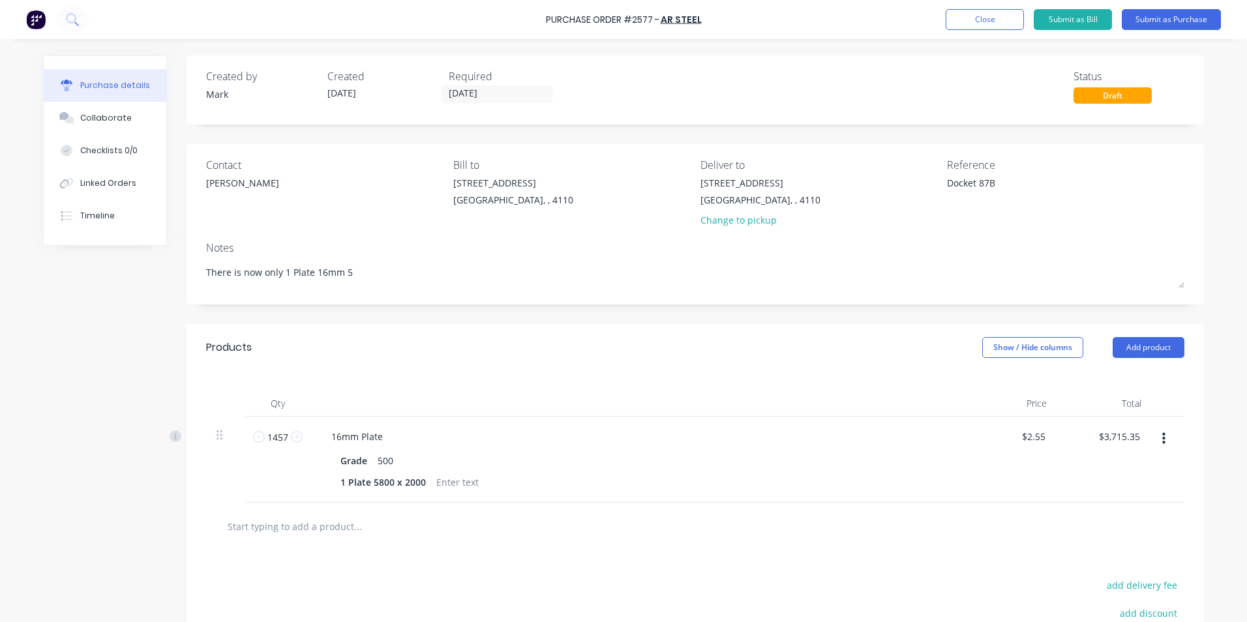
type textarea "There is now only 1 Plate 16mm 50"
type textarea "x"
type textarea "There is now only 1 Plate 16mm 500"
type textarea "x"
type textarea "There is now only 1 Plate 16mm 500"
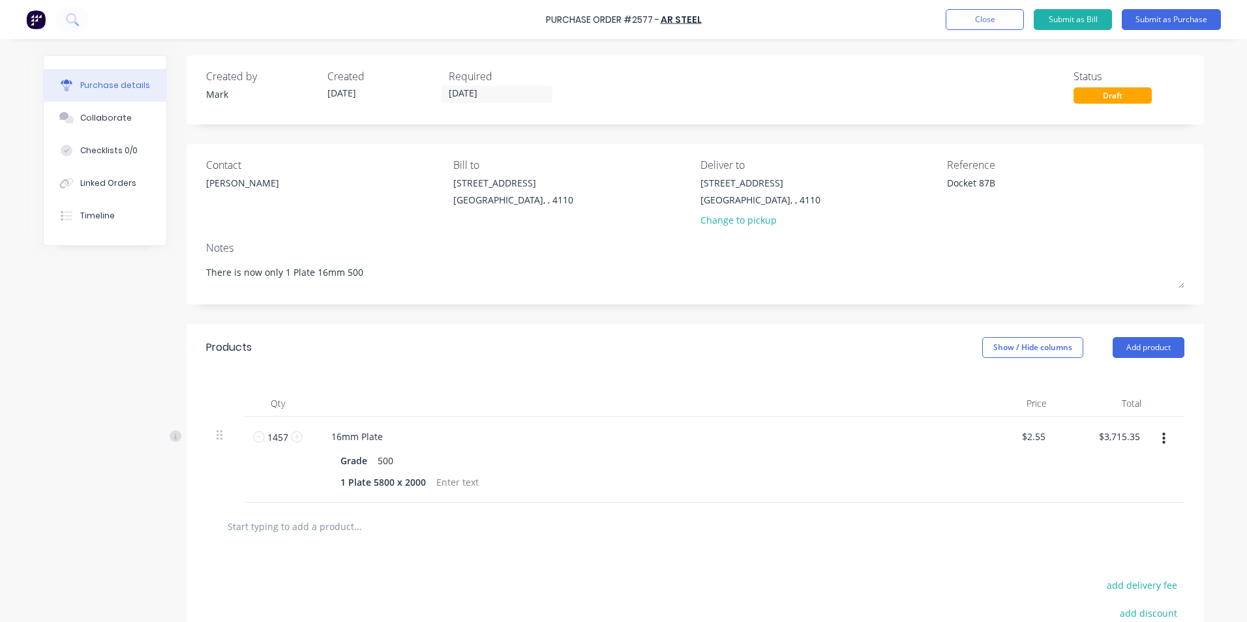
type textarea "x"
type textarea "There is now only 1 Plate 16mm 500 r"
type textarea "x"
type textarea "There is now only 1 Plate 16mm 500 re"
type textarea "x"
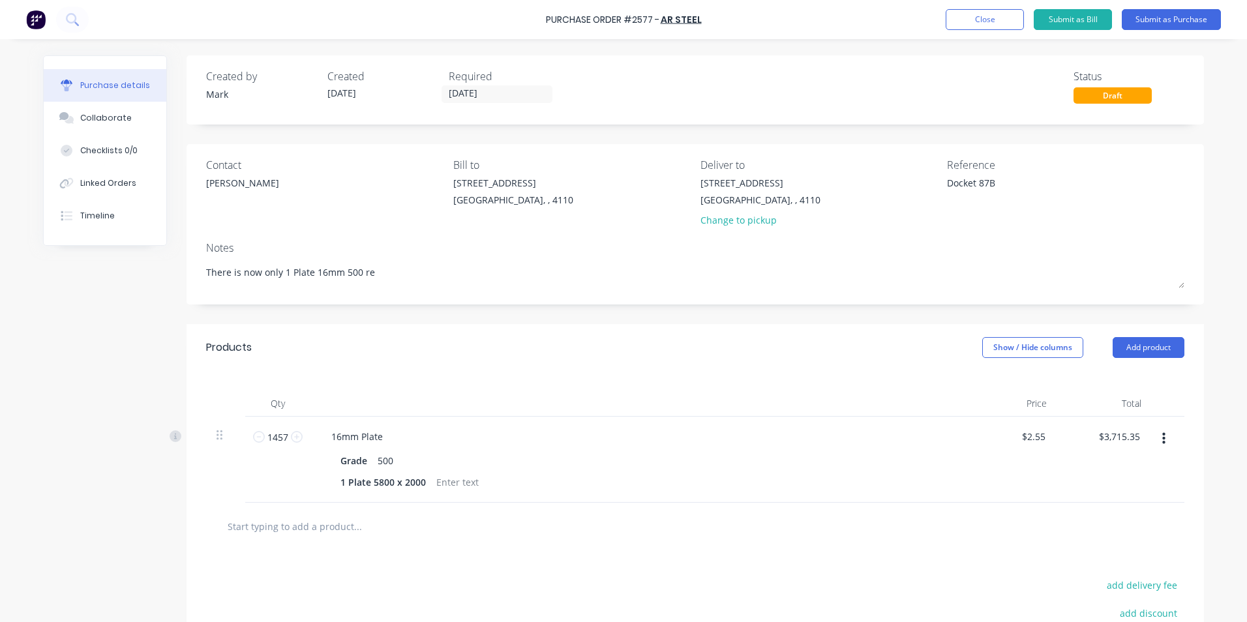
type textarea "There is now only 1 Plate 16mm 500 rem"
type textarea "x"
type textarea "There is now only 1 Plate 16mm 500 rema"
type textarea "x"
type textarea "There is now only 1 Plate 16mm 500 remai"
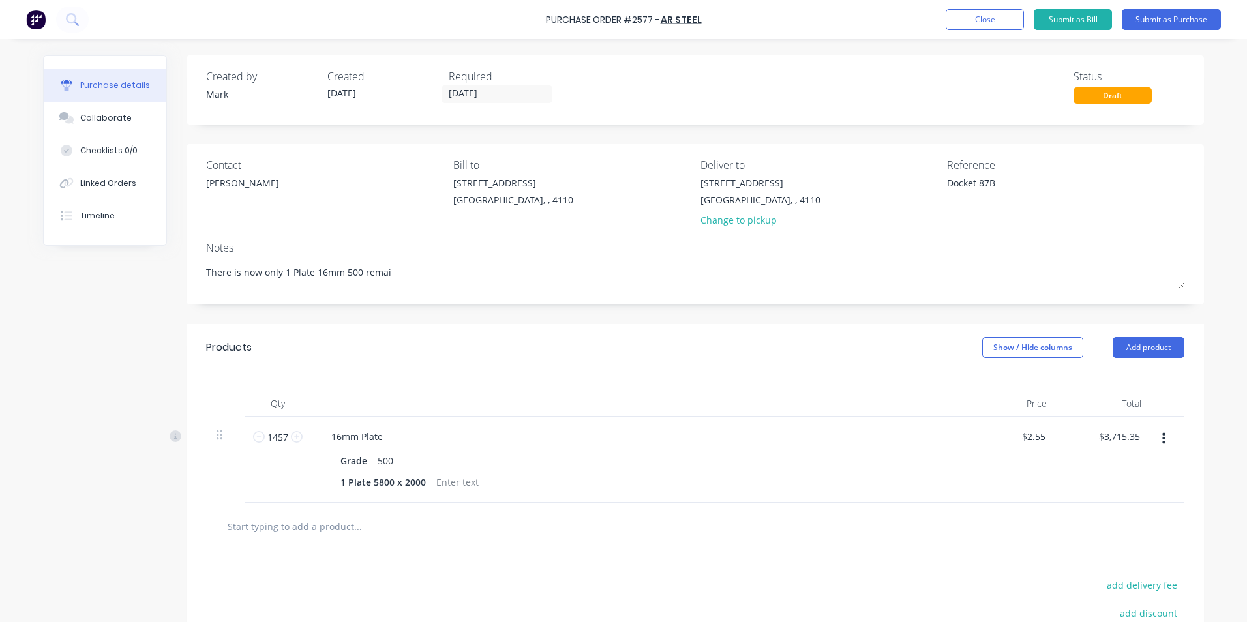
type textarea "x"
type textarea "There is now only 1 Plate 16mm 500 remain"
type textarea "x"
type textarea "There is now only 1 Plate 16mm 500 remaini"
type textarea "x"
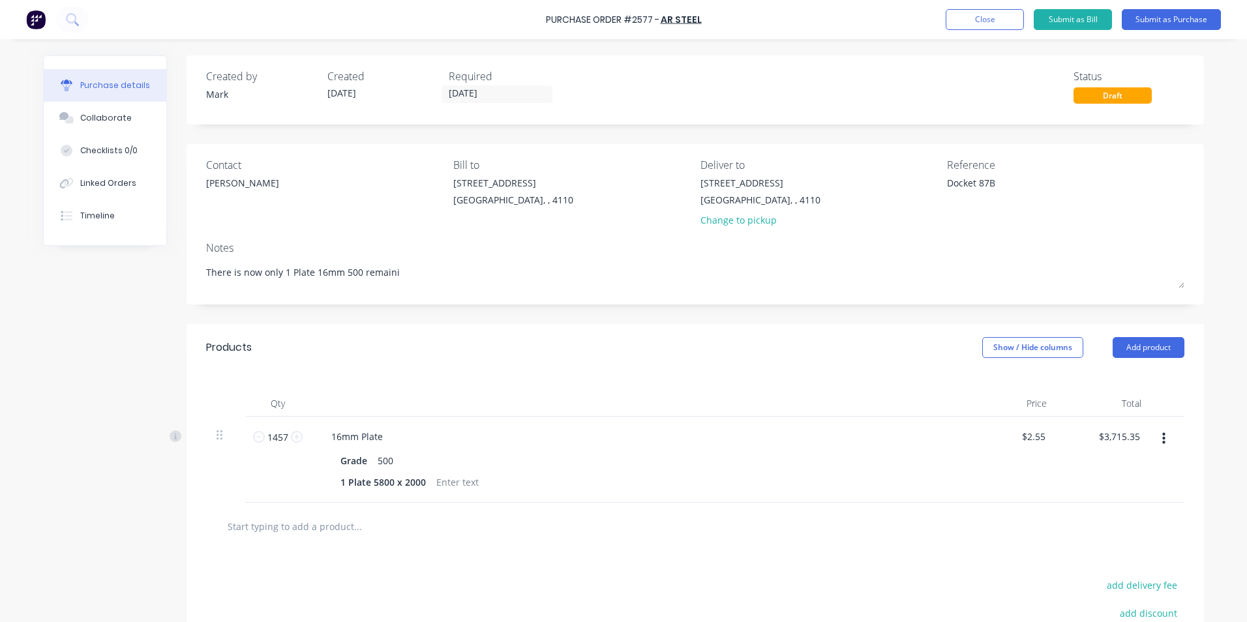
type textarea "There is now only 1 Plate 16mm 500 remainin"
type textarea "x"
type textarea "There is now only 1 Plate 16mm 500 remaining"
type textarea "x"
type textarea "There is now only 1 Plate 16mm 500 remaining"
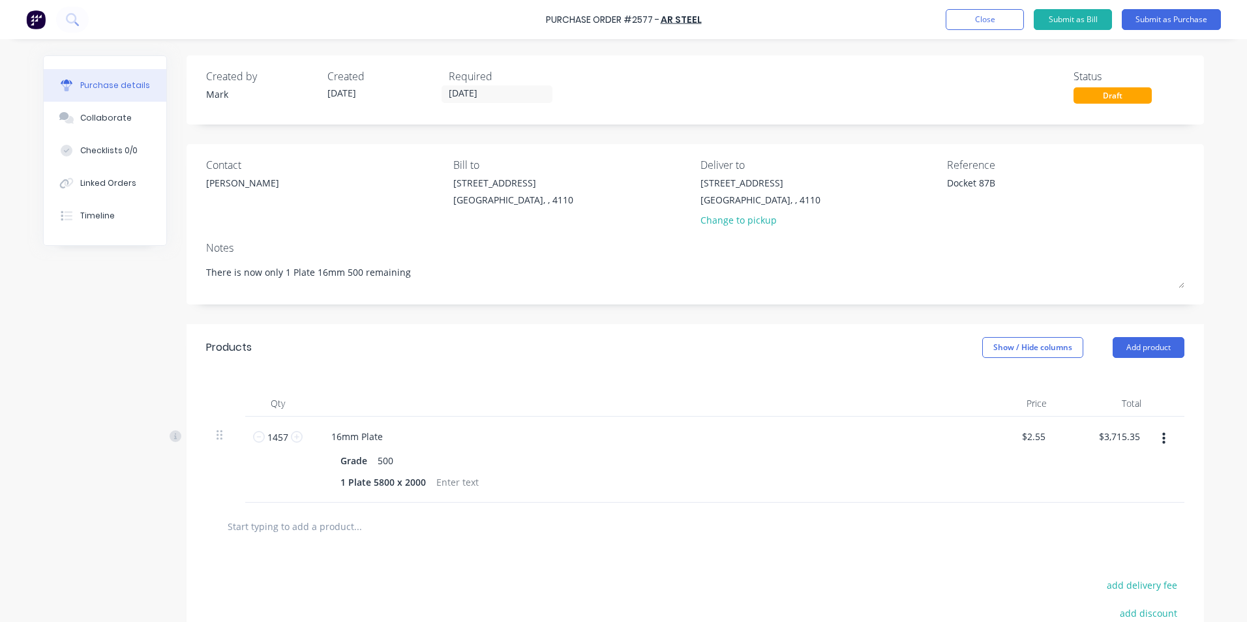
type textarea "x"
type textarea "There is now only 1 Plate 16mm 500 remaining o"
type textarea "x"
type textarea "There is now only 1 Plate 16mm 500 remaining on"
type textarea "x"
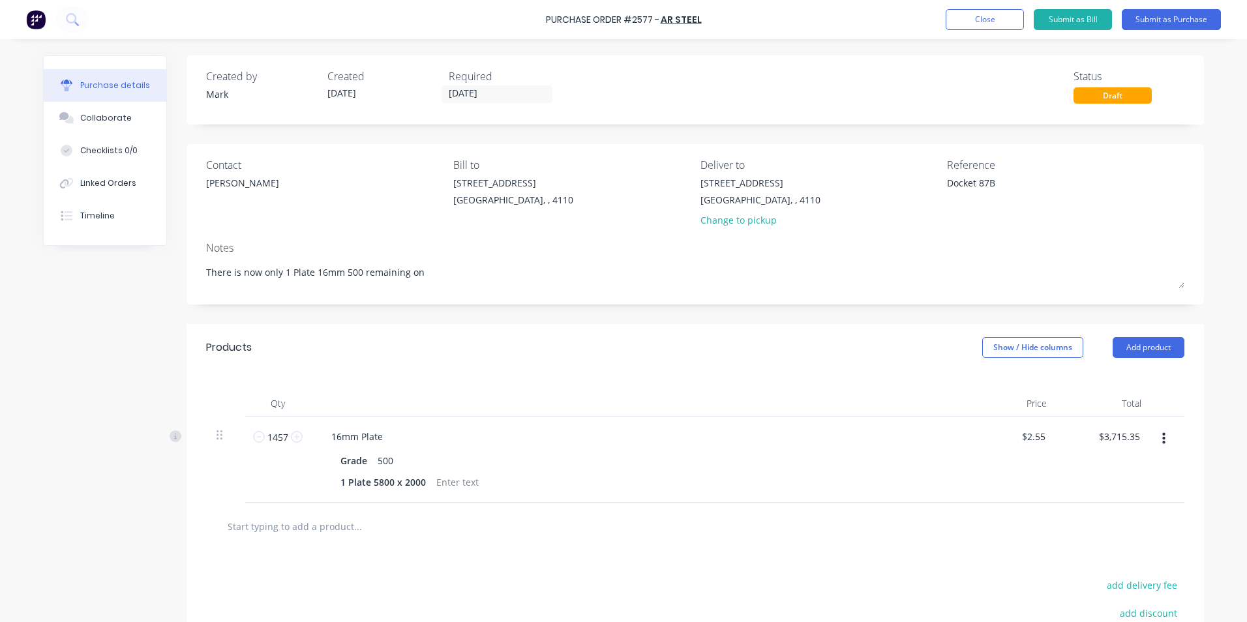
type textarea "There is now only 1 Plate 16mm 500 remaining on"
type textarea "x"
type textarea "There is now only 1 Plate 16mm 500 remaining on C"
type textarea "x"
type textarea "There is now only 1 Plate 16mm 500 remaining on Co"
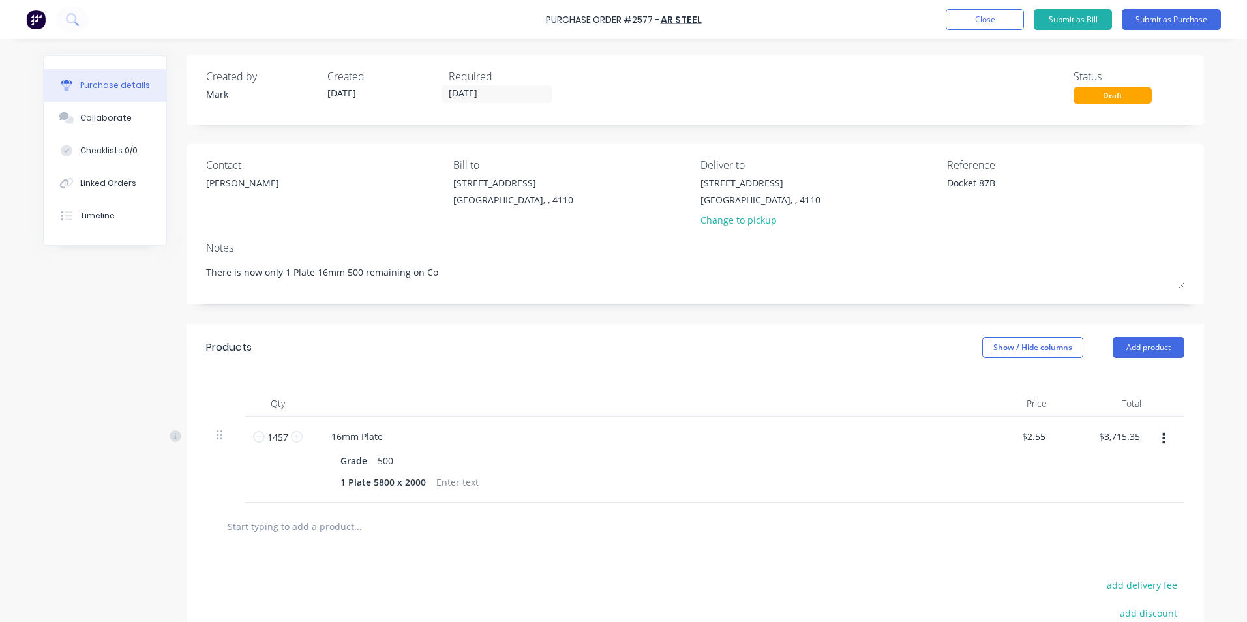
type textarea "x"
type textarea "There is now only 1 Plate 16mm 500 remaining on Con"
type textarea "x"
type textarea "There is now only 1 Plate 16mm 500 remaining on Cons"
type textarea "x"
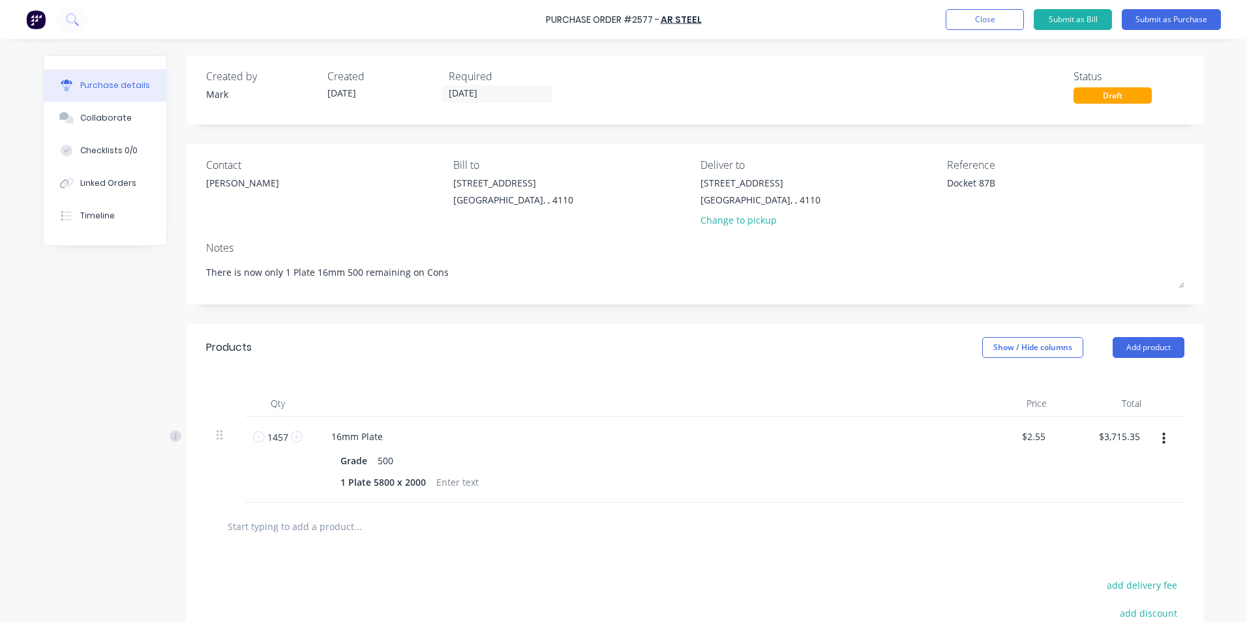
type textarea "There is now only 1 Plate 16mm 500 remaining on Consi"
type textarea "x"
type textarea "There is now only 1 Plate 16mm 500 remaining on Consig"
type textarea "x"
type textarea "There is now only 1 Plate 16mm 500 remaining on Consign"
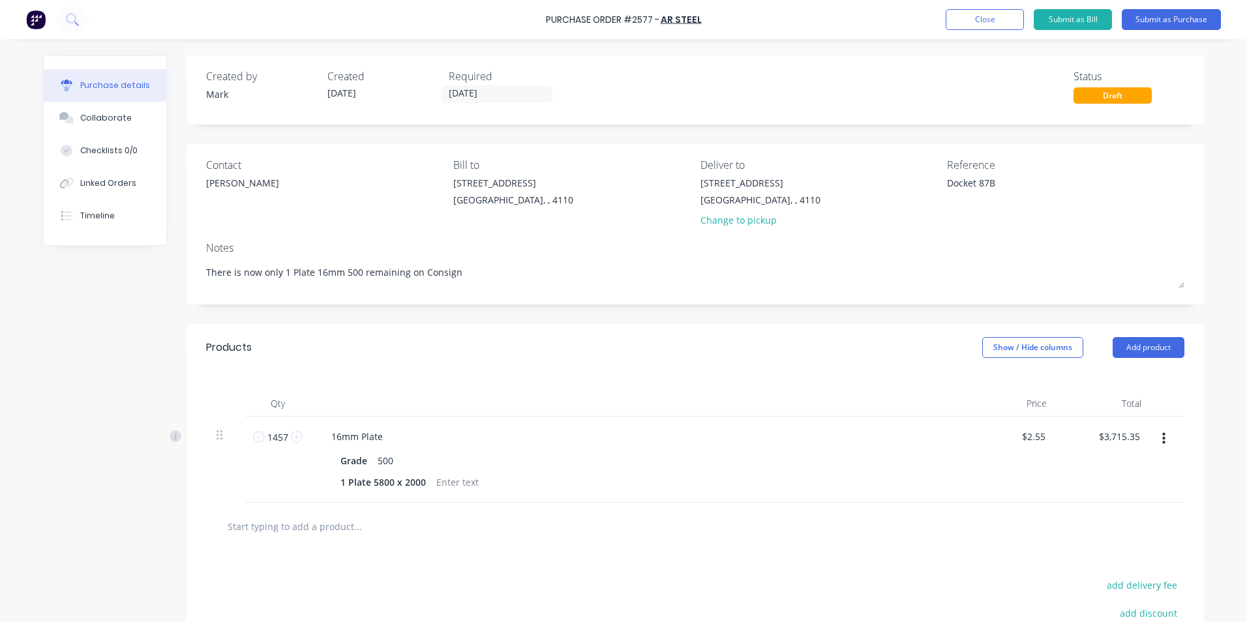
type textarea "x"
type textarea "There is now only 1 Plate 16mm 500 remaining on Consignm"
type textarea "x"
type textarea "There is now only 1 Plate 16mm 500 remaining on Consignme"
type textarea "x"
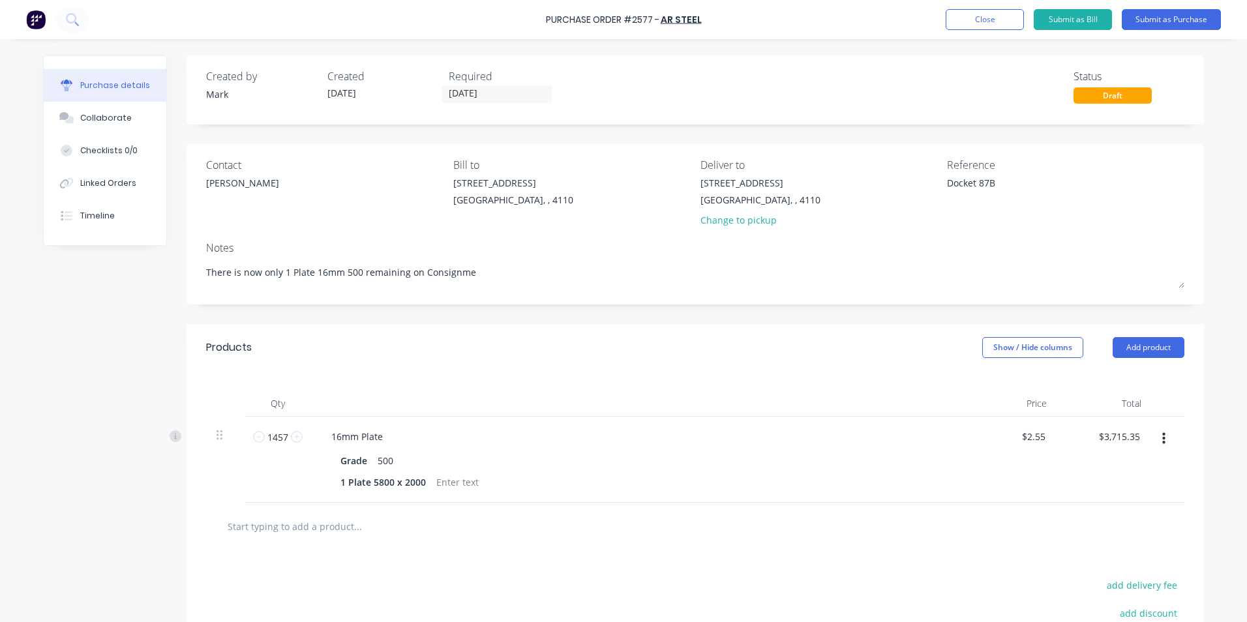
type textarea "There is now only 1 Plate 16mm 500 remaining on Consignmen"
type textarea "x"
type textarea "There is now only 1 Plate 16mm 500 remaining on Consignment"
type textarea "x"
type textarea "There is now only 1 Plate 16mm 500 remaining on Consignment"
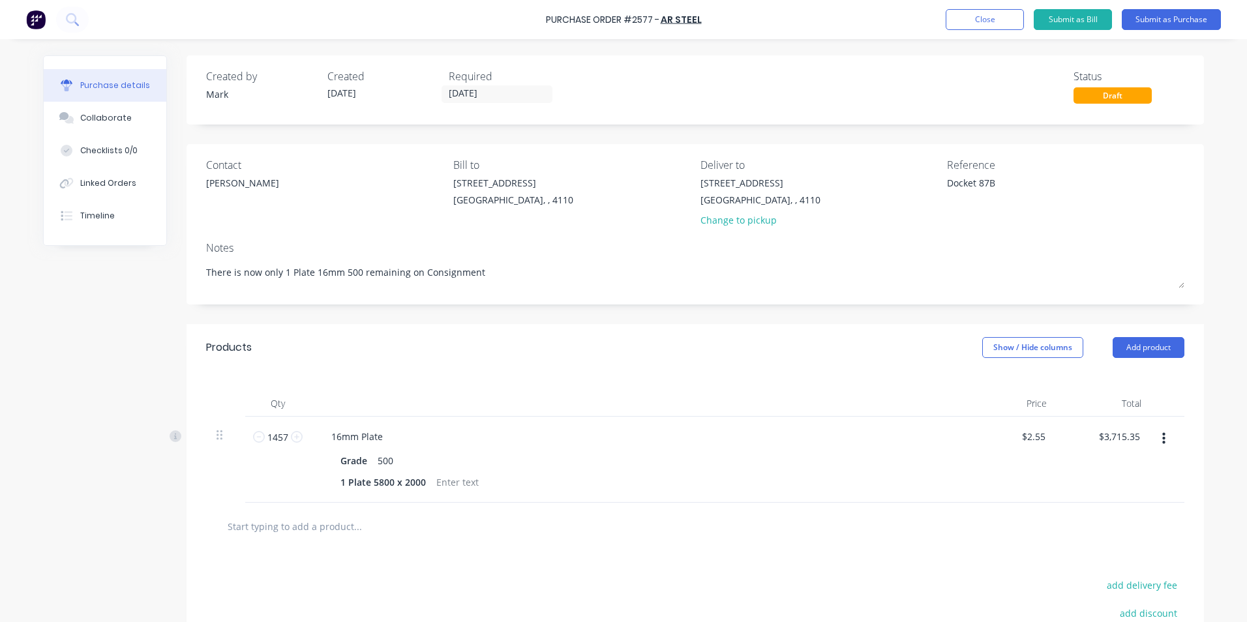
type textarea "x"
type textarea "There is now only 1 Plate 16mm 500 remaining on Consignment o"
type textarea "x"
type textarea "There is now only 1 Plate 16mm 500 remaining on Consignment or"
type textarea "x"
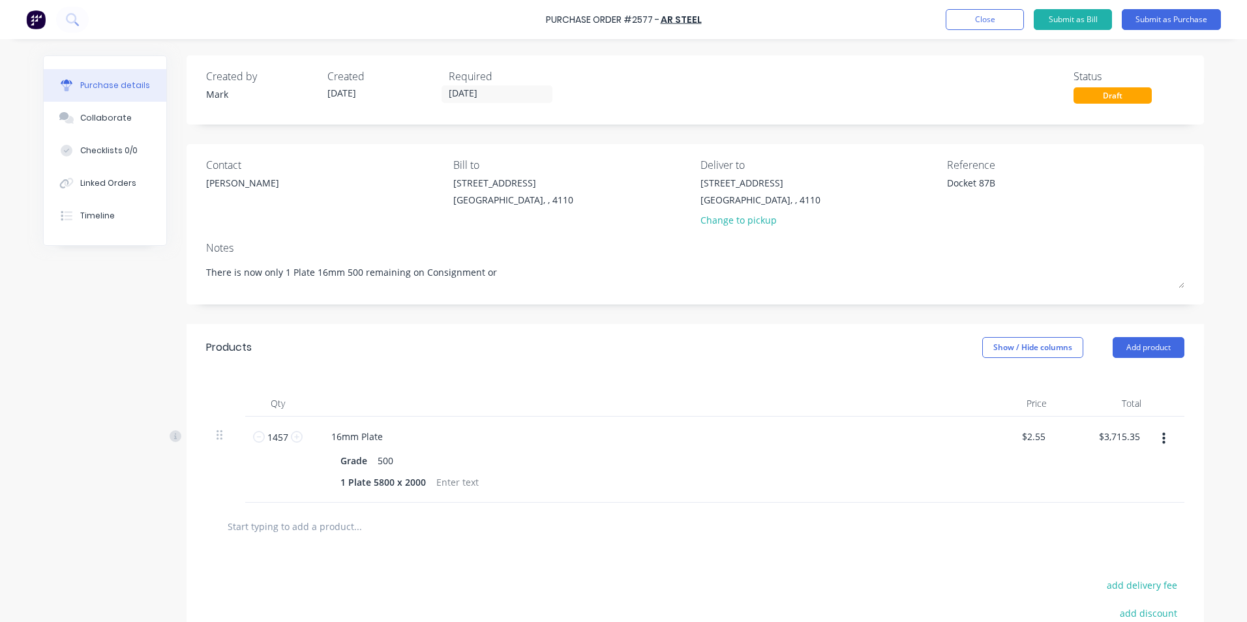
type textarea "There is now only 1 Plate 16mm 500 remaining on Consignment ord"
type textarea "x"
type textarea "There is now only 1 Plate 16mm 500 remaining on Consignment orde"
type textarea "x"
type textarea "There is now only 1 Plate 16mm 500 remaining on Consignment order"
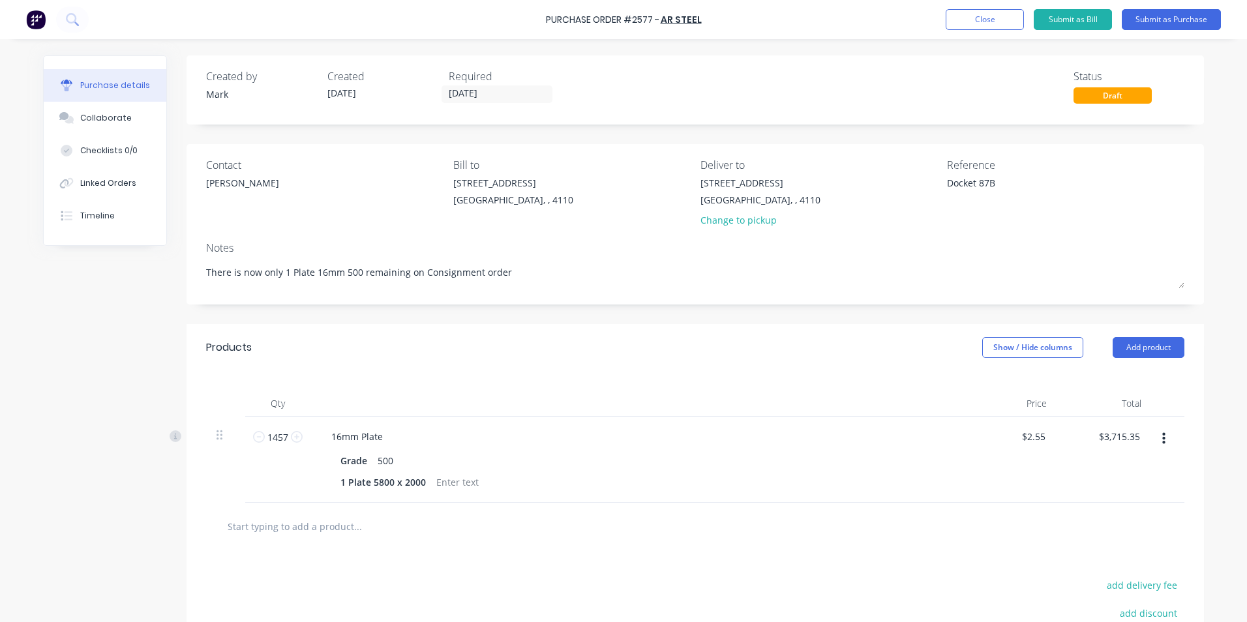
type textarea "x"
type textarea "There is now only 1 Plate 16mm 500 remaining on Consignment order"
type textarea "x"
type textarea "There is now only 1 Plate 16mm 500 remaining on Consignment order n"
type textarea "x"
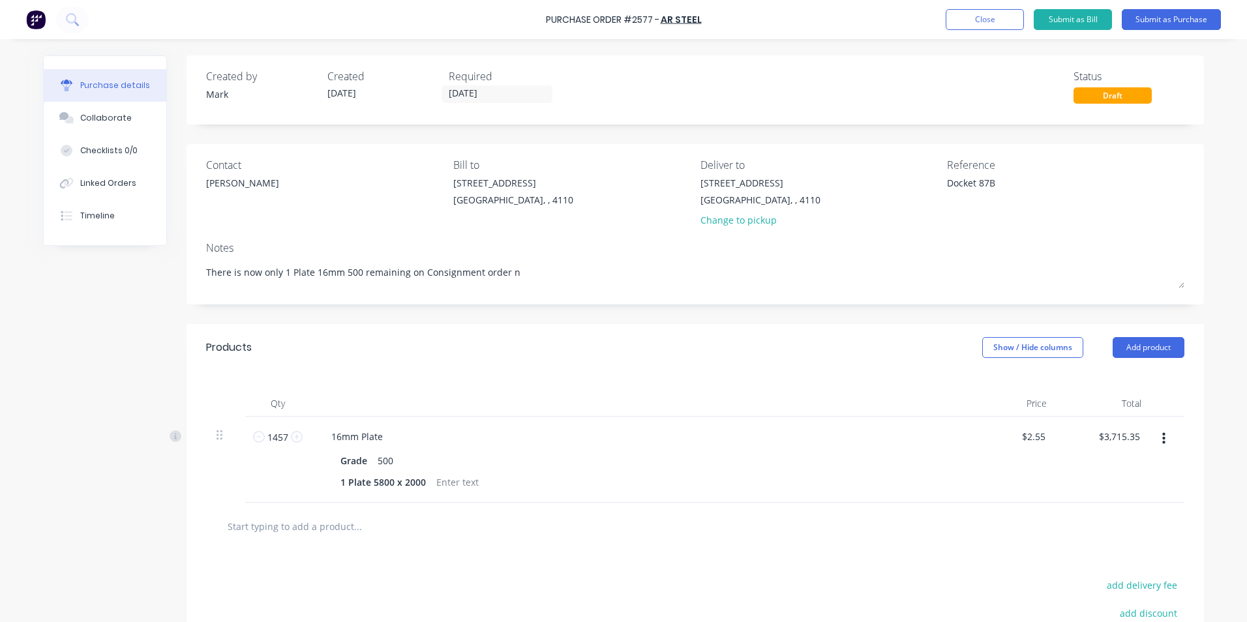
type textarea "There is now only 1 Plate 16mm 500 remaining on Consignment order no"
type textarea "x"
type textarea "There is now only 1 Plate 16mm 500 remaining on Consignment order no"
type textarea "x"
type textarea "There is now only 1 Plate 16mm 500 remaining on Consignment order no 0"
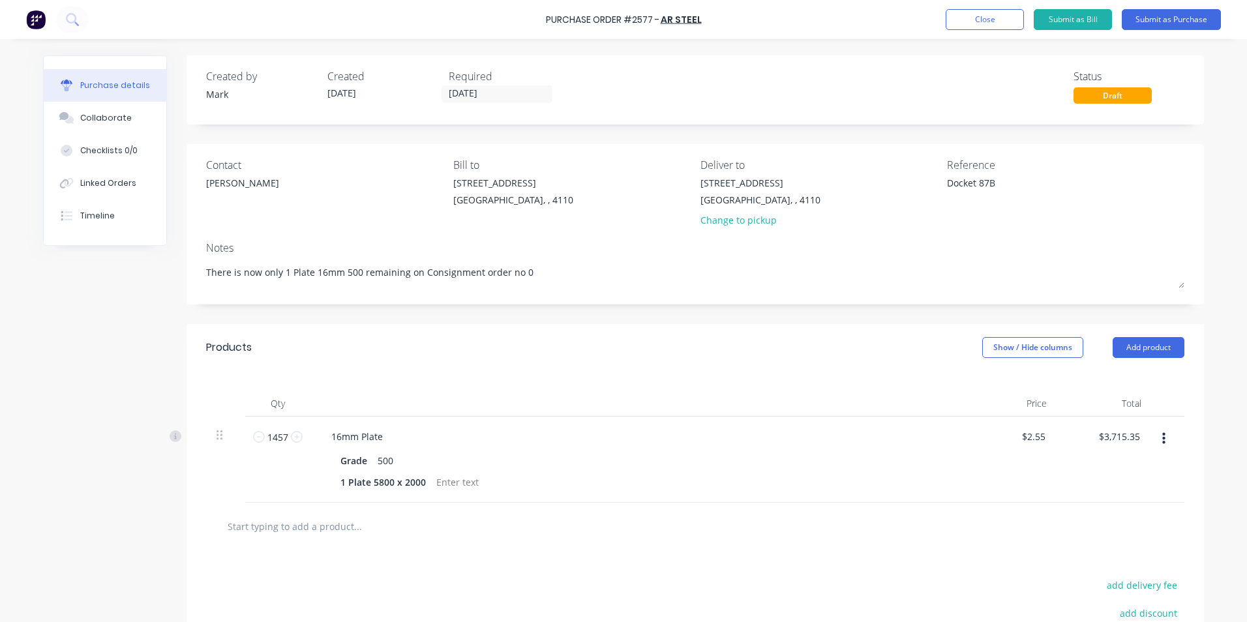
type textarea "x"
type textarea "There is now only 1 Plate 16mm 500 remaining on Consignment order no 01"
type textarea "x"
type textarea "There is now only 1 Plate 16mm 500 remaining on Consignment order no 012"
type textarea "x"
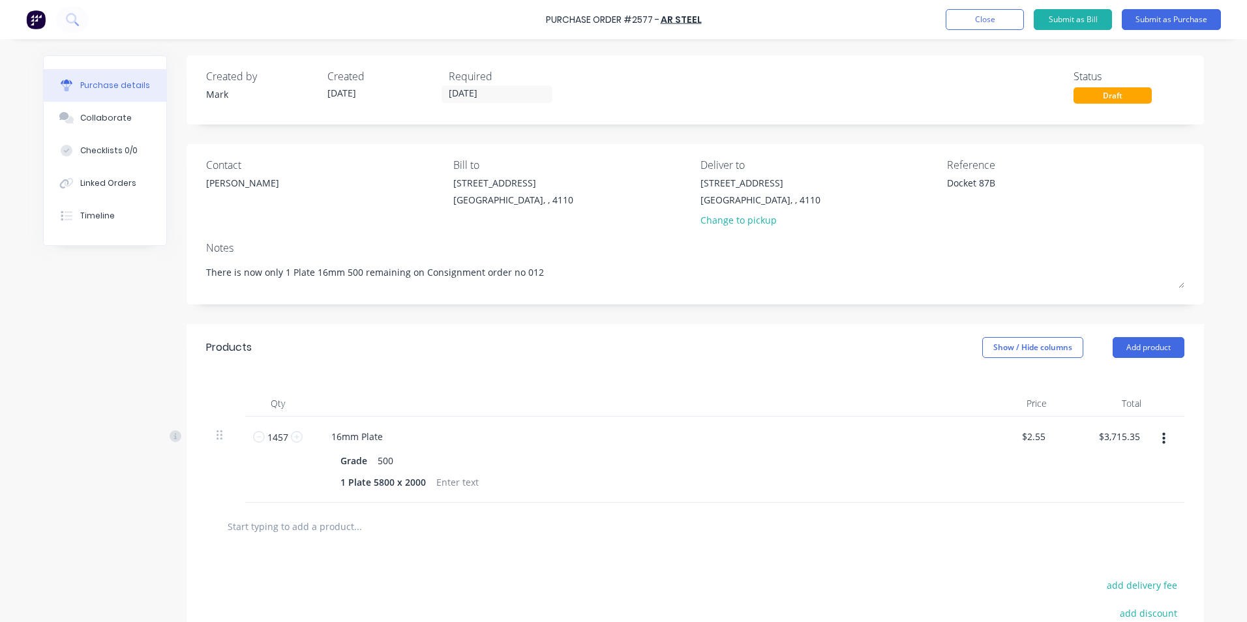
type textarea "There is now only 1 Plate 16mm 500 remaining on Consignment order no 0128"
type textarea "x"
type textarea "There is now only 1 Plate 16mm 500 remaining on Consignment order no 01284"
type textarea "x"
type textarea "There is now only 1 Plate 16mm 500 remaining on Consignment order no 012842"
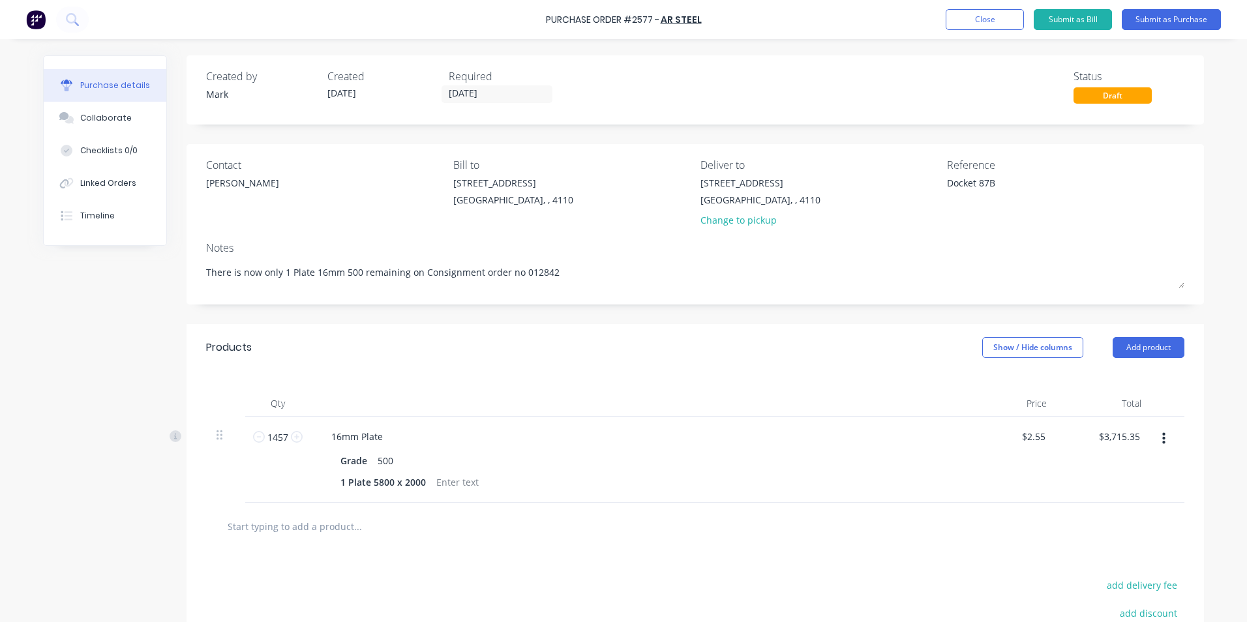
type textarea "x"
type textarea "There is now only 1 Plate 16mm 500 remaining on Consignment order no 0128425"
type textarea "x"
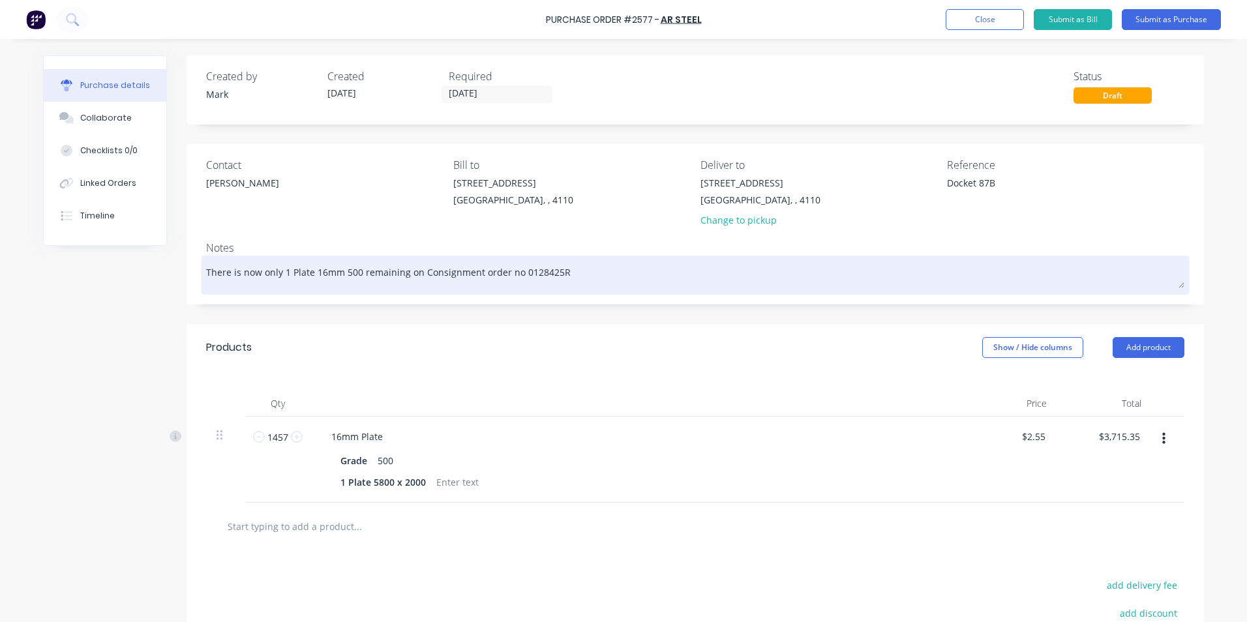
type textarea "There is now only 1 Plate 16mm 500 remaining on Consignment order no 0128425R"
click at [616, 288] on div "There is now only 1 Plate 16mm 500 remaining on Consignment order no 0128425R" at bounding box center [695, 275] width 978 height 33
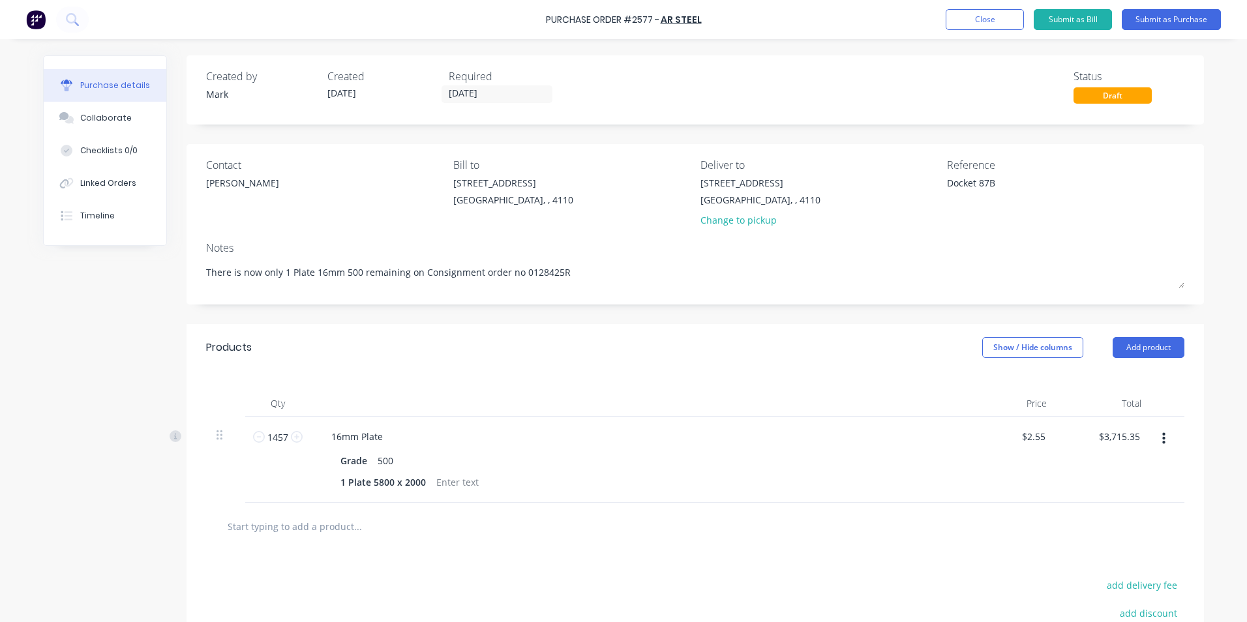
click at [604, 327] on div "Products Show / Hide columns Add product" at bounding box center [696, 347] width 1018 height 47
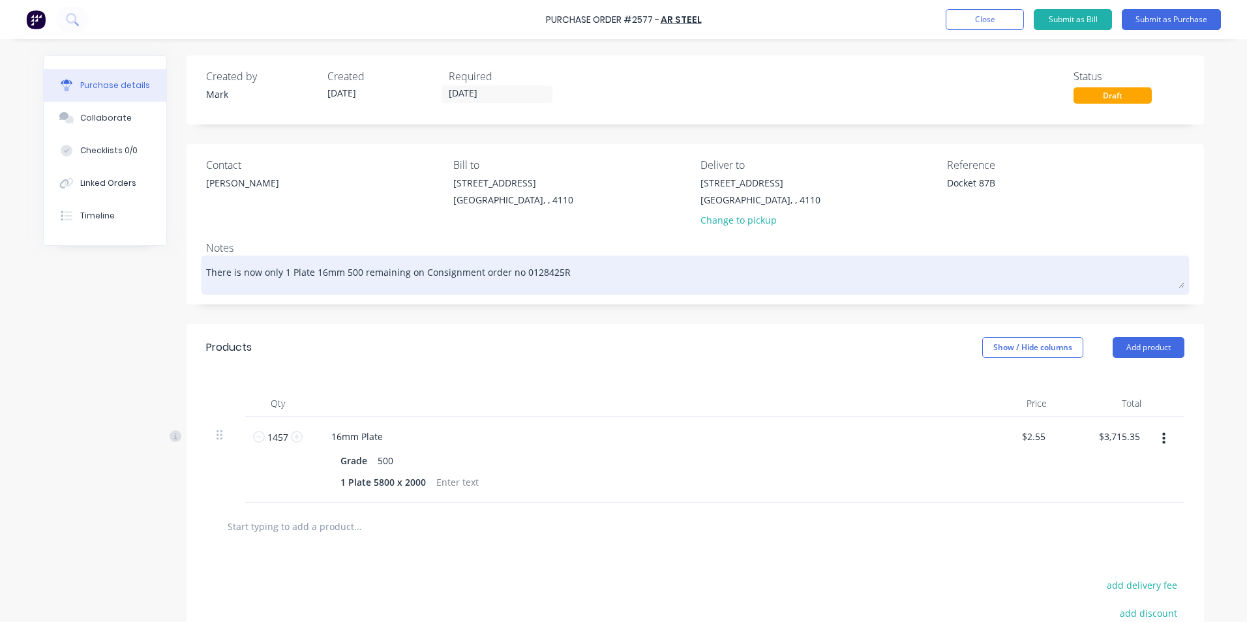
click at [308, 267] on textarea "There is now only 1 Plate 16mm 500 remaining on Consignment order no 0128425R" at bounding box center [695, 273] width 978 height 29
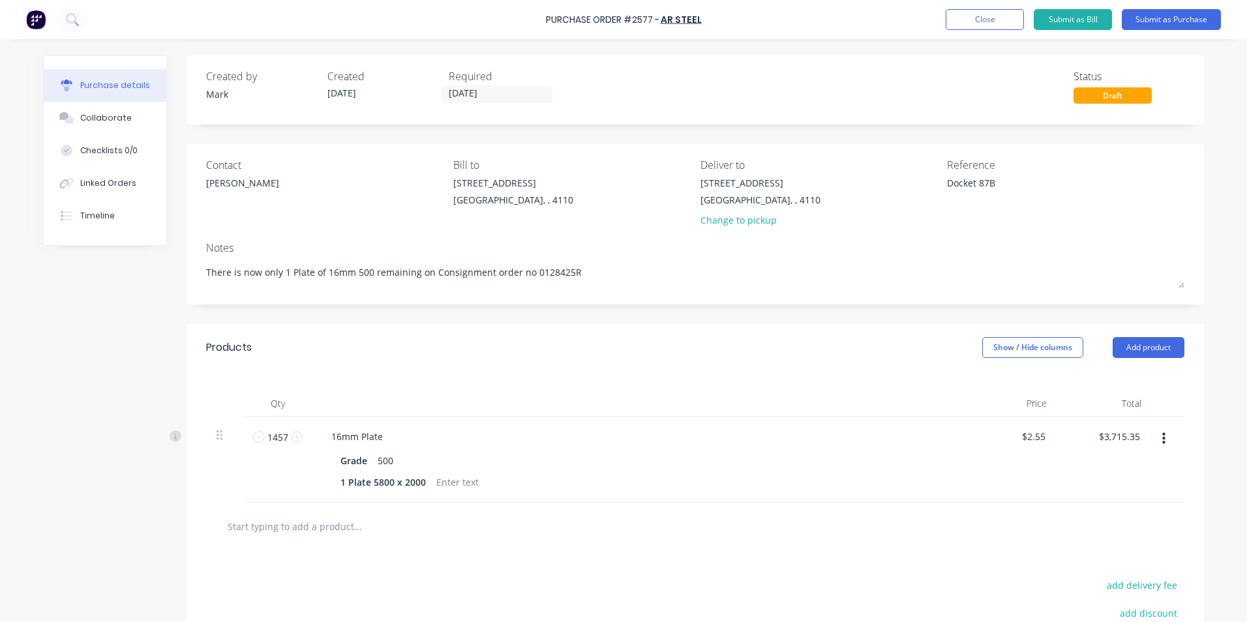
click at [507, 373] on div "Qty Price Total 1457 1457 16mm Plate Grade 500 1 Plate 5800 x 2000 $2.55 $2.55 …" at bounding box center [696, 437] width 1018 height 132
click at [1177, 17] on button "Submit as Purchase" at bounding box center [1171, 19] width 99 height 21
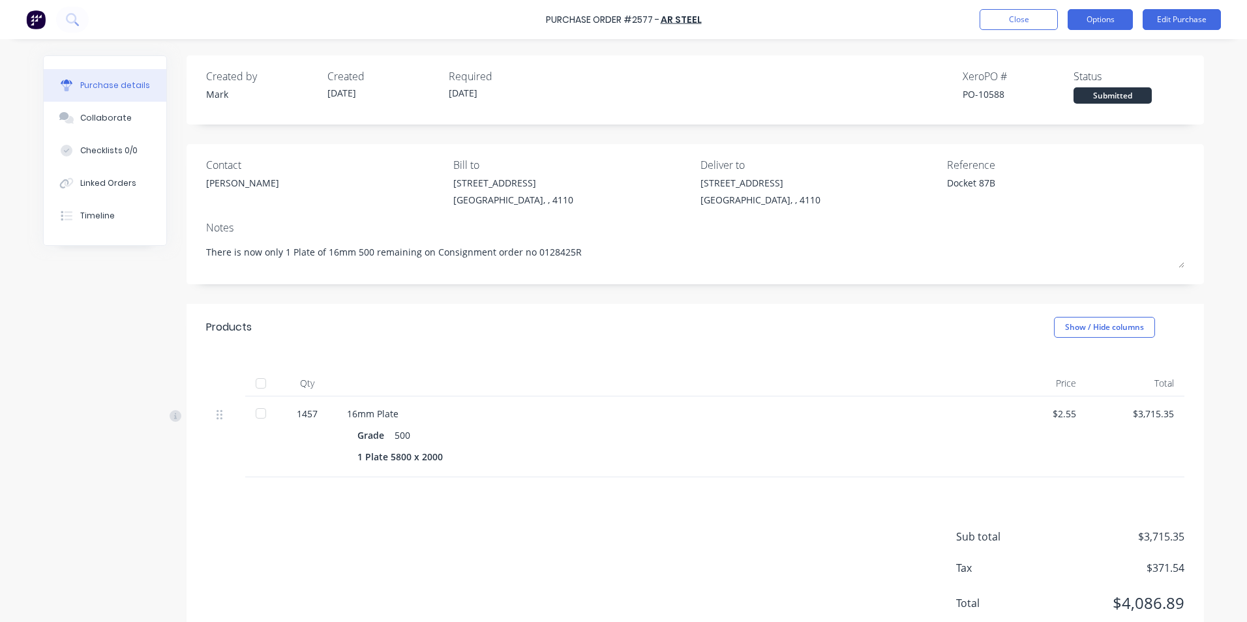
click at [1102, 16] on button "Options" at bounding box center [1100, 19] width 65 height 21
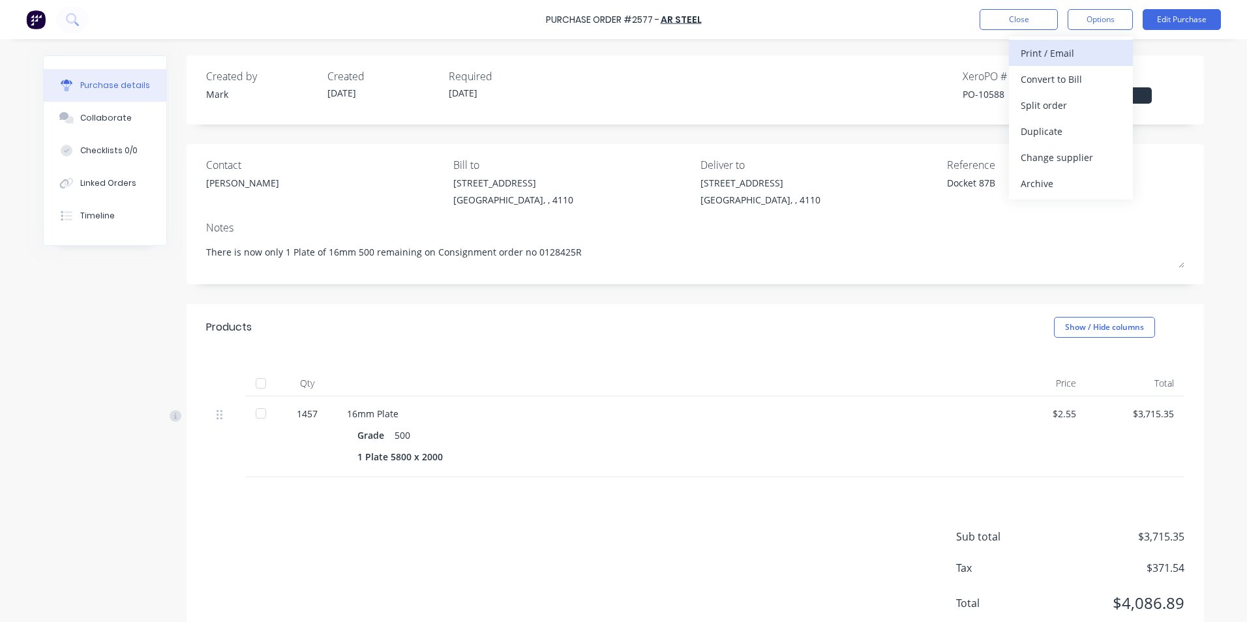
click at [1065, 50] on div "Print / Email" at bounding box center [1071, 53] width 100 height 19
click at [1056, 82] on div "With pricing" at bounding box center [1071, 79] width 100 height 19
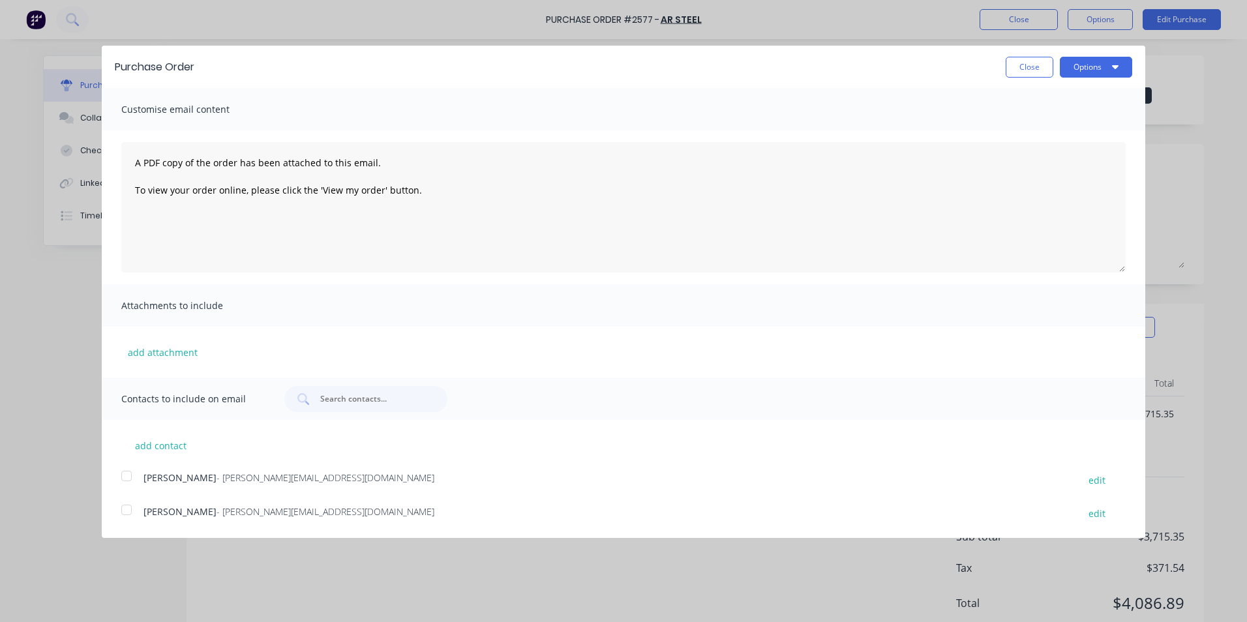
click at [127, 478] on div at bounding box center [126, 476] width 26 height 26
click at [1081, 67] on button "Options" at bounding box center [1096, 67] width 72 height 21
click at [1031, 100] on div "Print" at bounding box center [1070, 100] width 100 height 19
click at [1056, 126] on div "Email" at bounding box center [1070, 126] width 100 height 19
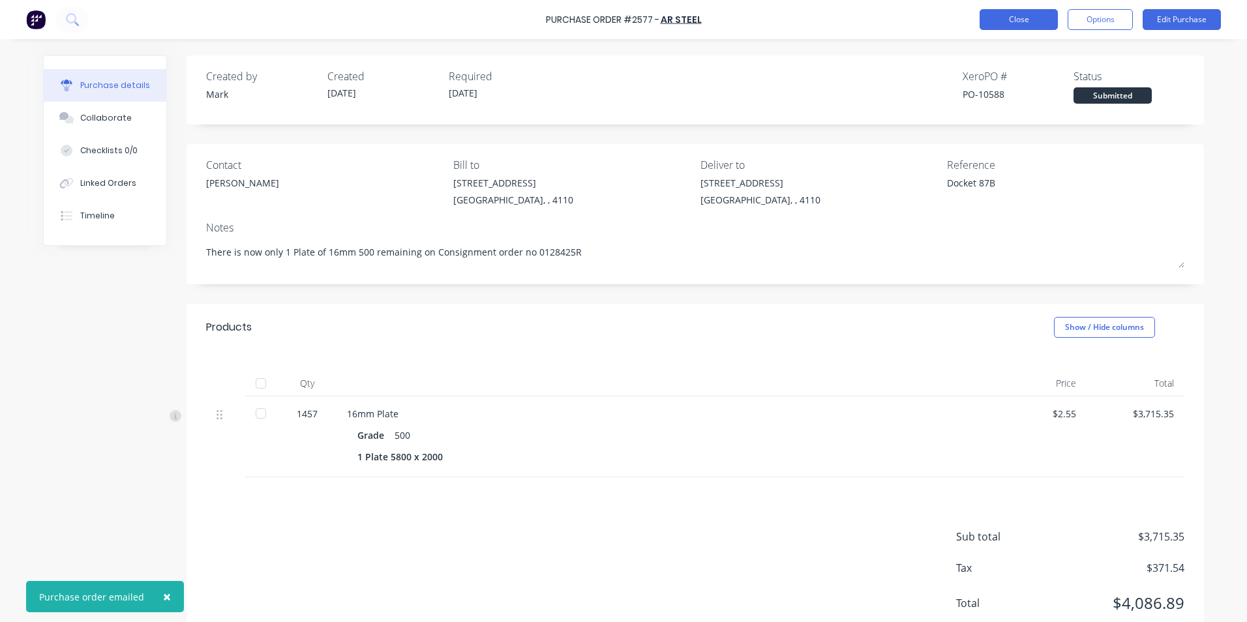
click at [1021, 18] on button "Close" at bounding box center [1019, 19] width 78 height 21
